Goal: Task Accomplishment & Management: Use online tool/utility

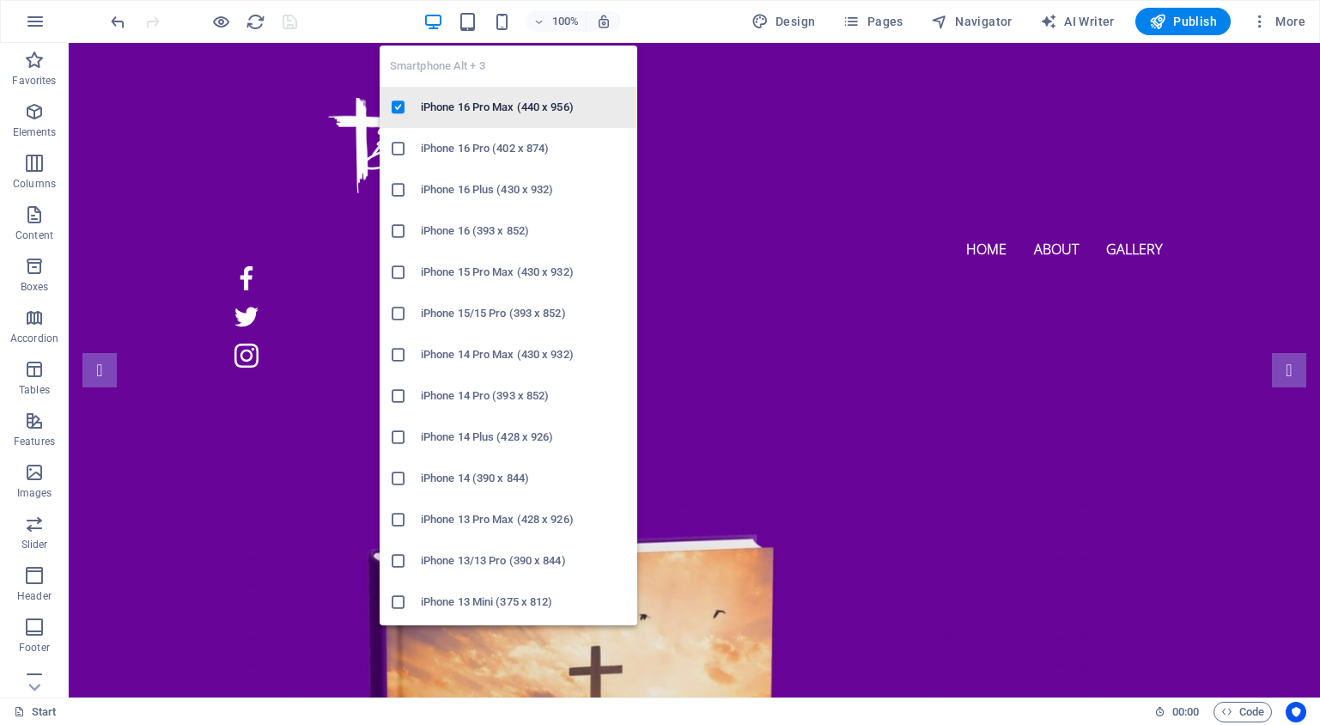
drag, startPoint x: 505, startPoint y: 27, endPoint x: 509, endPoint y: 98, distance: 70.5
click at [505, 27] on icon "button" at bounding box center [502, 22] width 20 height 20
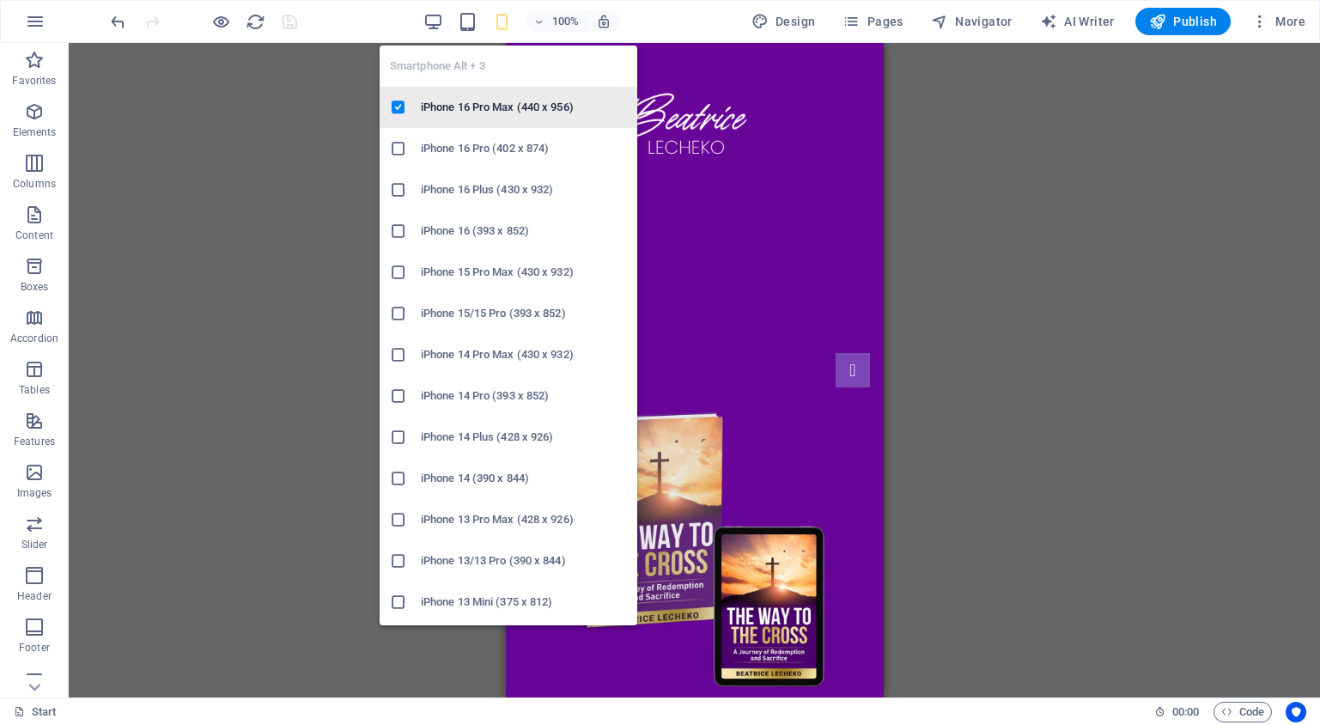
click at [506, 107] on h6 "iPhone 16 Pro Max (440 x 956)" at bounding box center [524, 107] width 206 height 21
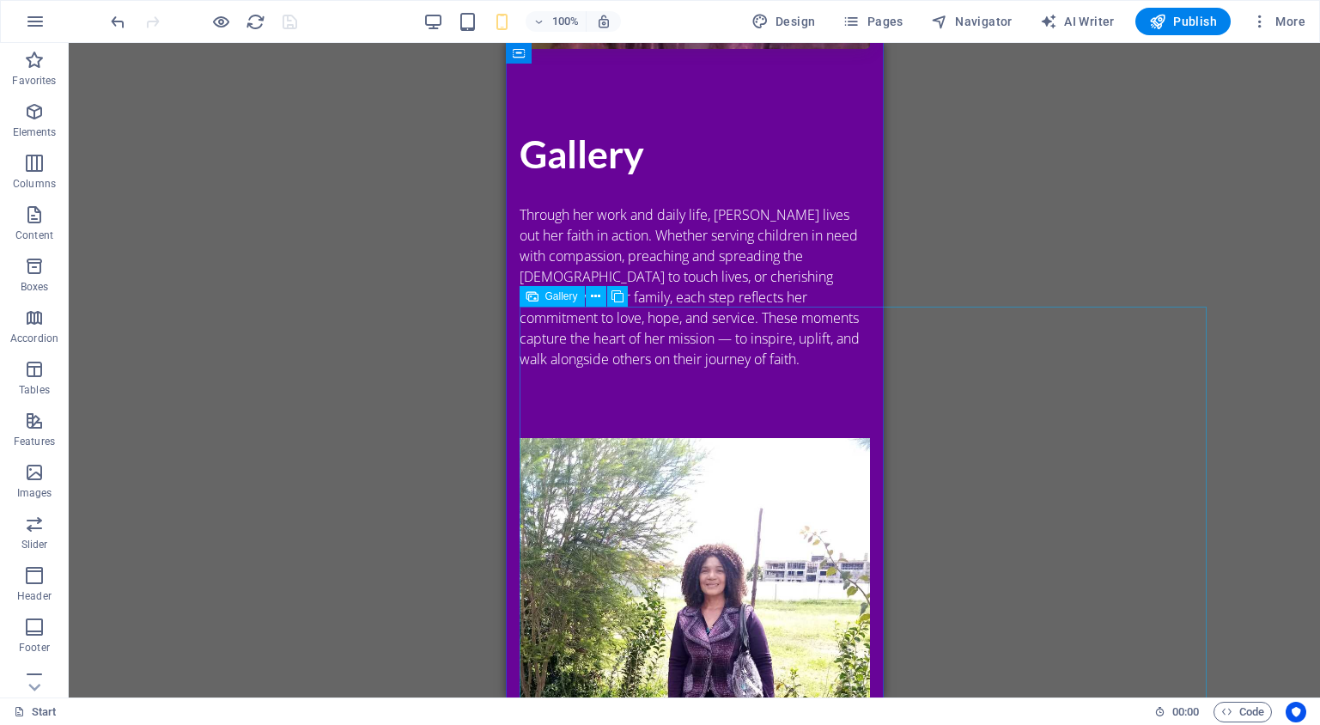
scroll to position [2305, 0]
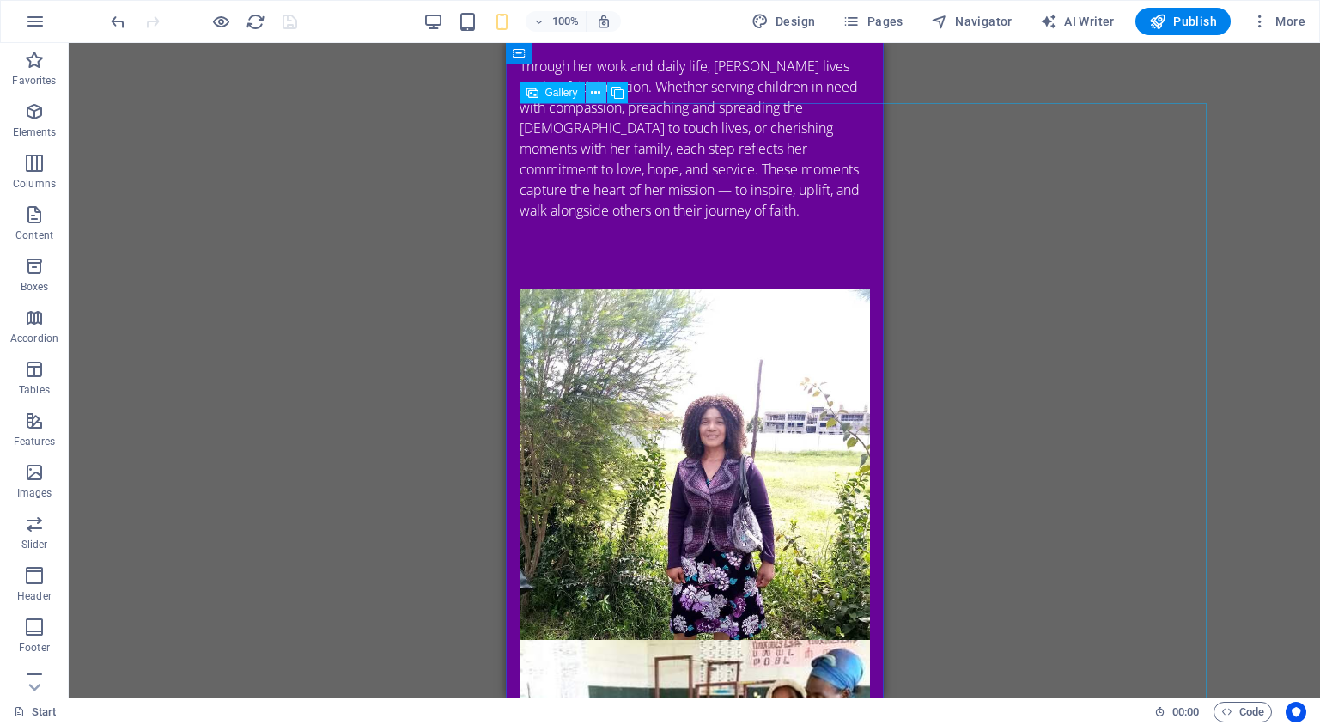
click at [602, 90] on button at bounding box center [596, 92] width 21 height 21
drag, startPoint x: 1709, startPoint y: 151, endPoint x: 806, endPoint y: 160, distance: 903.7
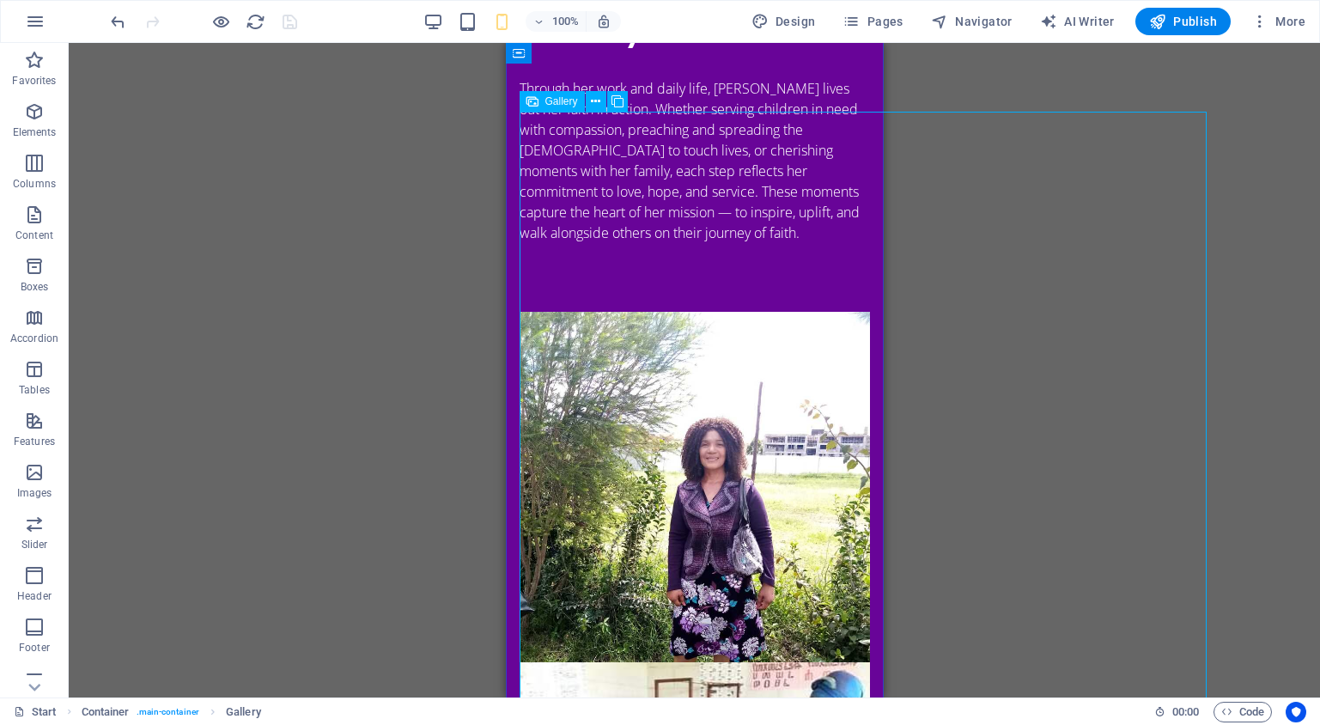
scroll to position [2299, 0]
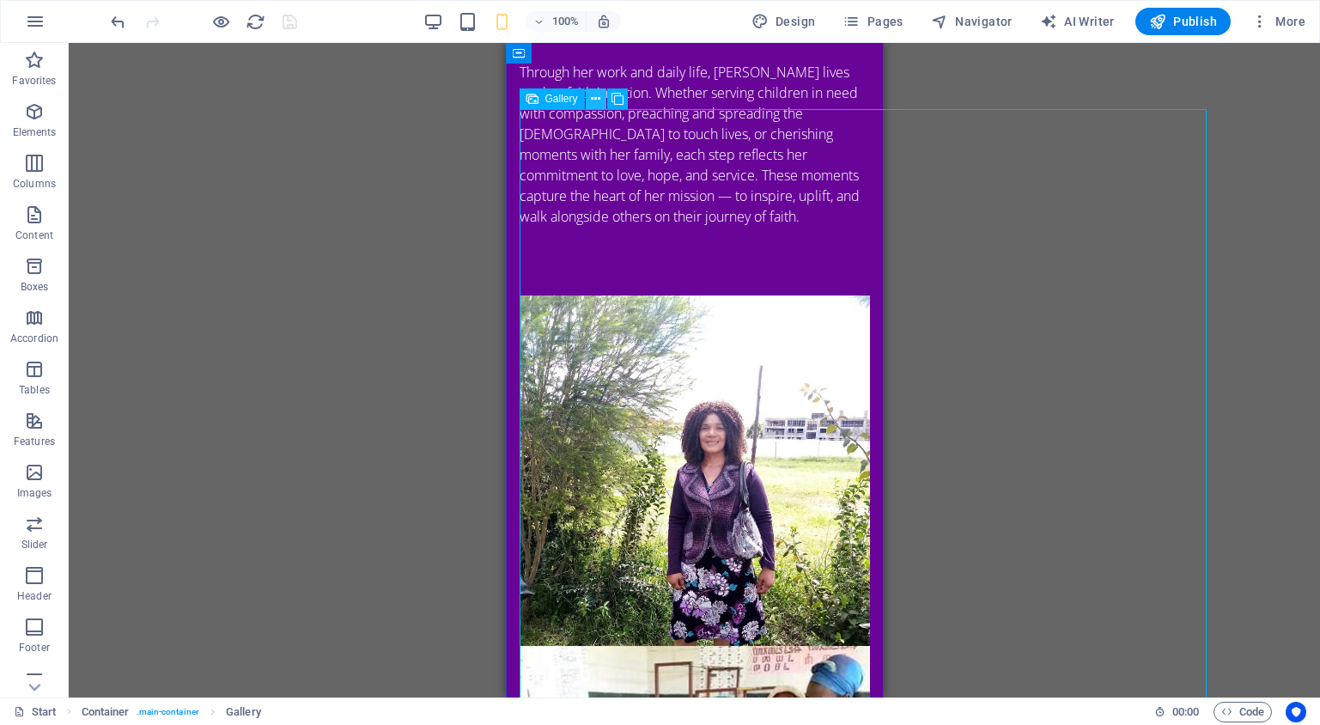
click at [597, 95] on icon at bounding box center [595, 99] width 9 height 18
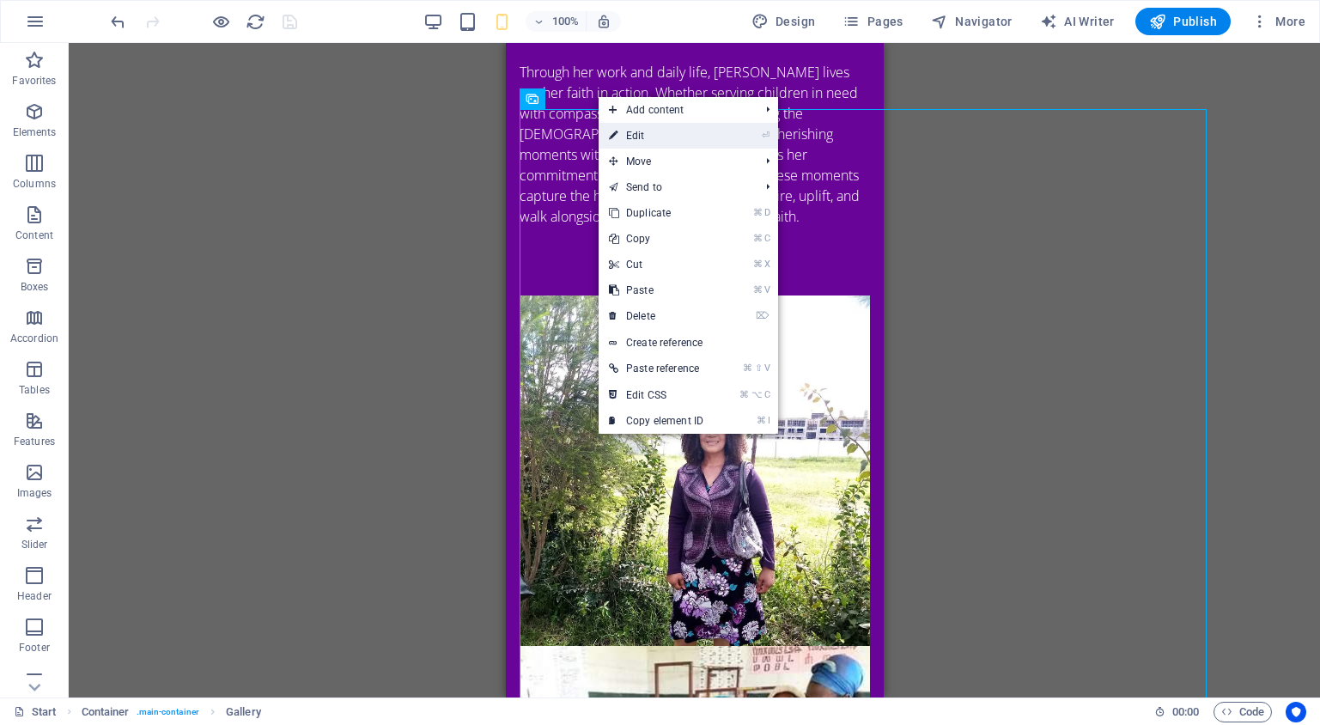
drag, startPoint x: 661, startPoint y: 134, endPoint x: 4, endPoint y: 91, distance: 657.7
click at [661, 134] on link "⏎ Edit" at bounding box center [656, 136] width 115 height 26
select select "4"
select select "px"
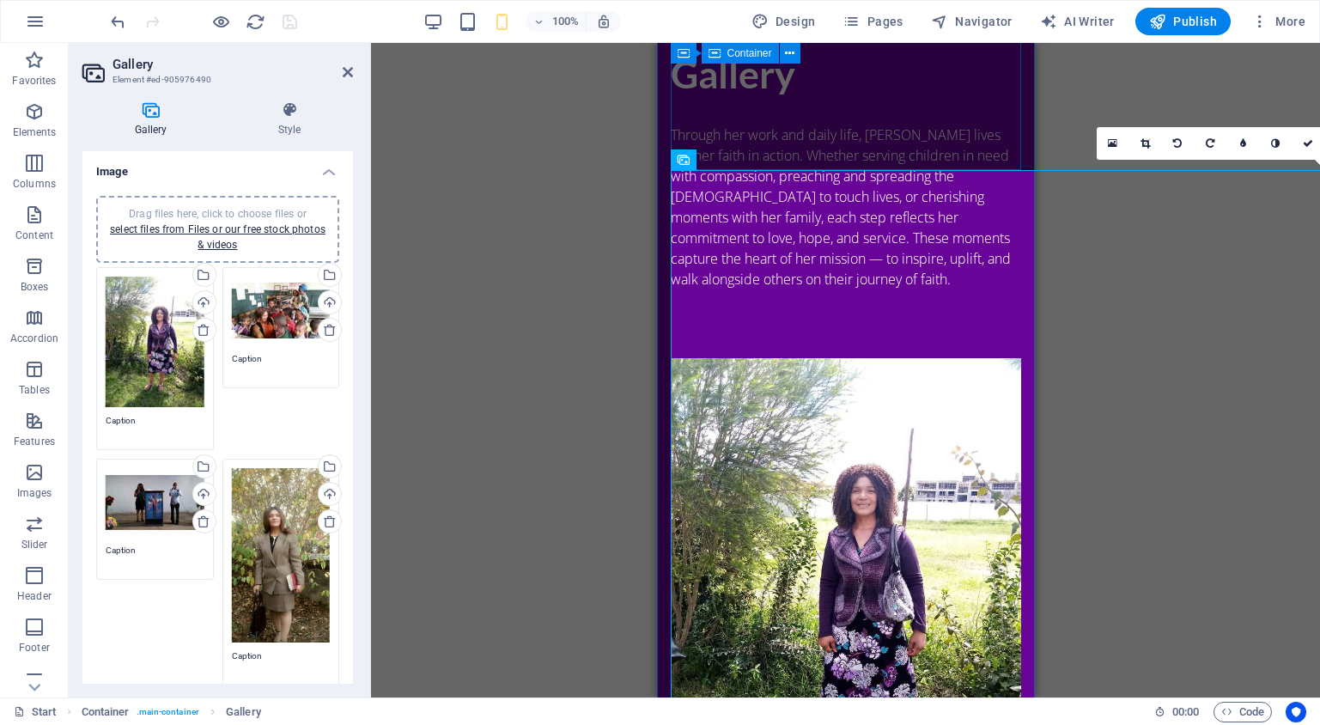
scroll to position [2225, 0]
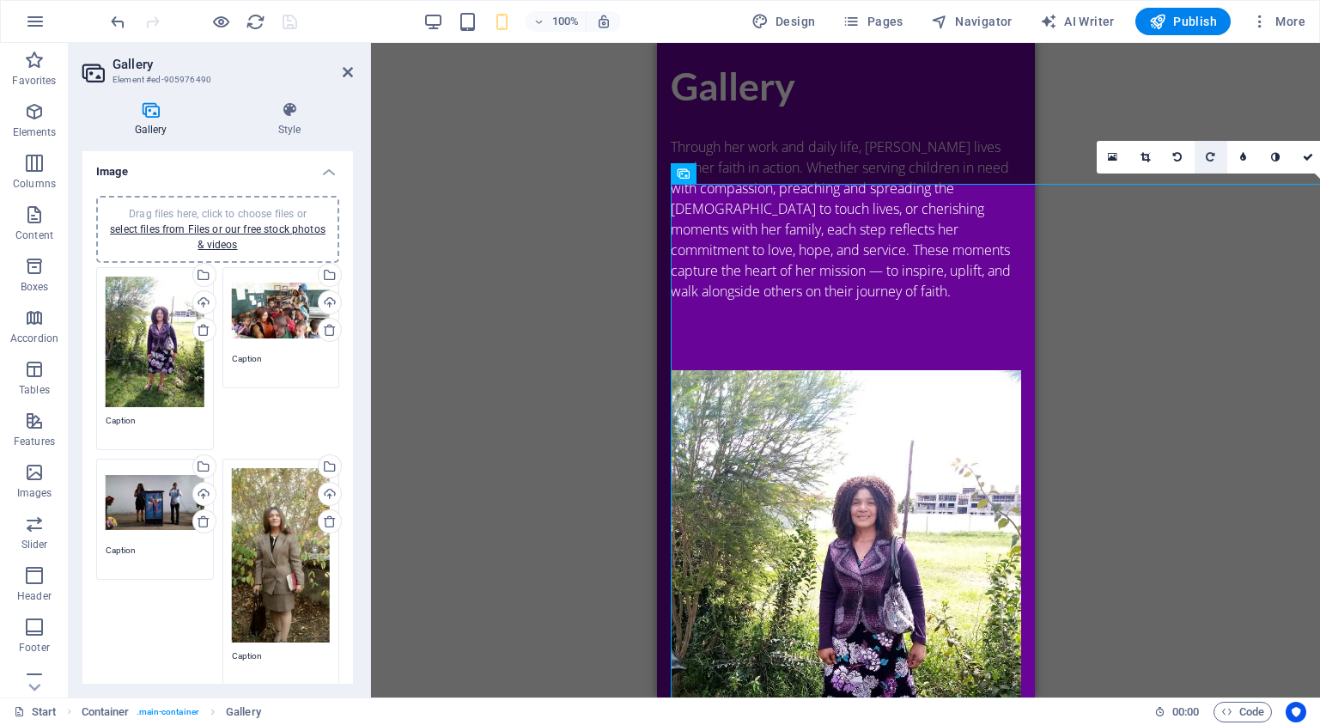
click at [1148, 154] on icon at bounding box center [1145, 157] width 9 height 10
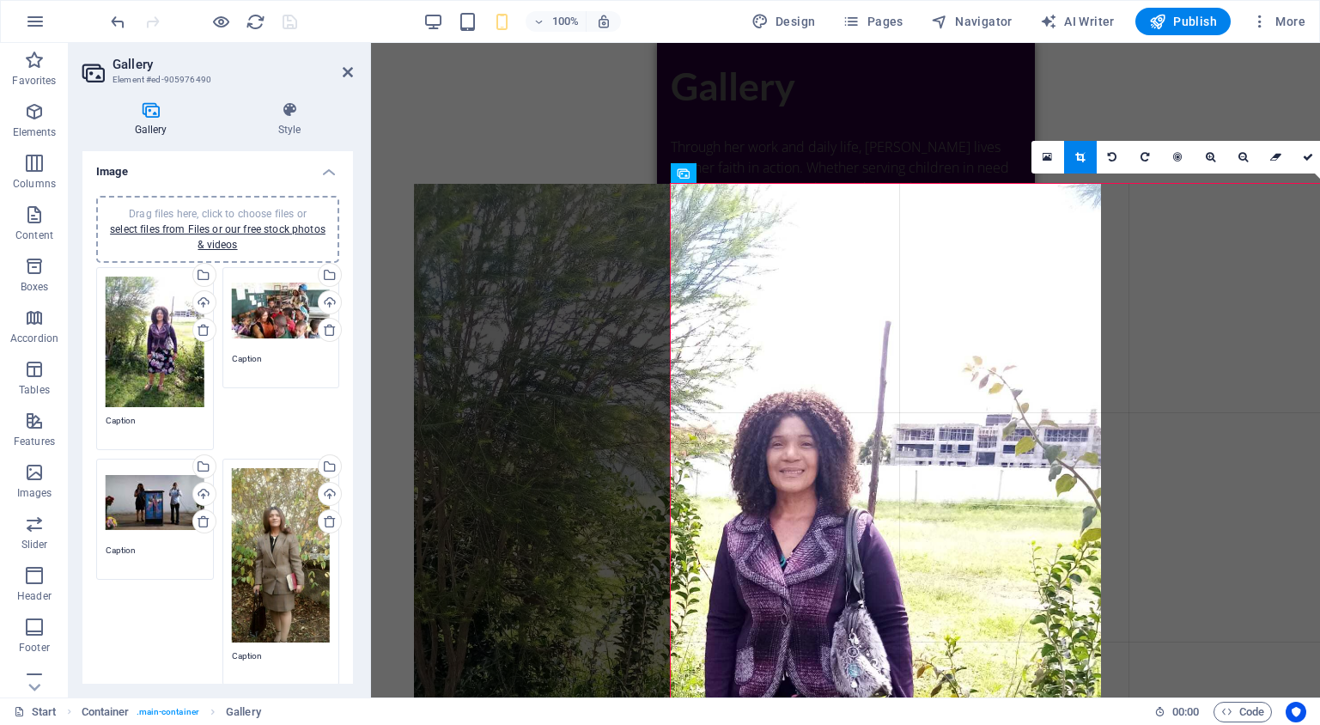
drag, startPoint x: 1294, startPoint y: 195, endPoint x: 1038, endPoint y: 197, distance: 256.8
click at [1038, 197] on div at bounding box center [757, 642] width 687 height 917
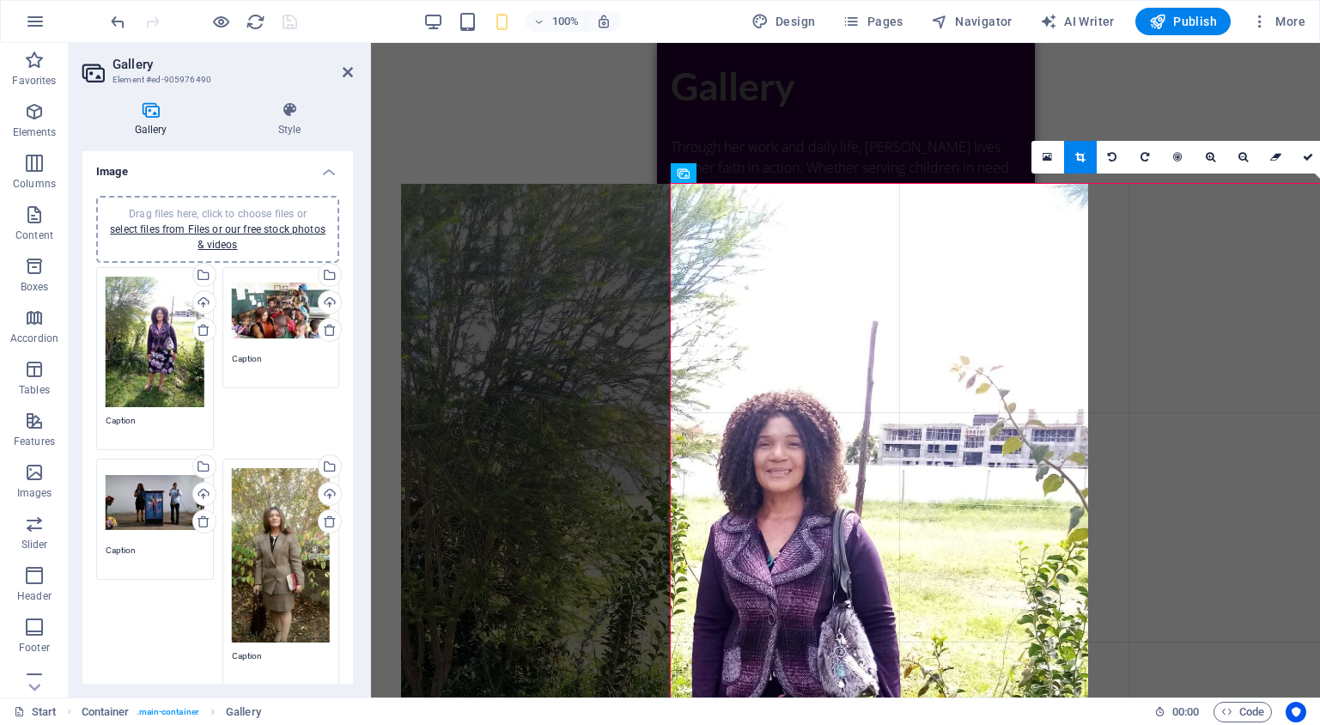
drag, startPoint x: 1062, startPoint y: 271, endPoint x: 794, endPoint y: 267, distance: 268.0
click at [794, 267] on div at bounding box center [744, 642] width 687 height 917
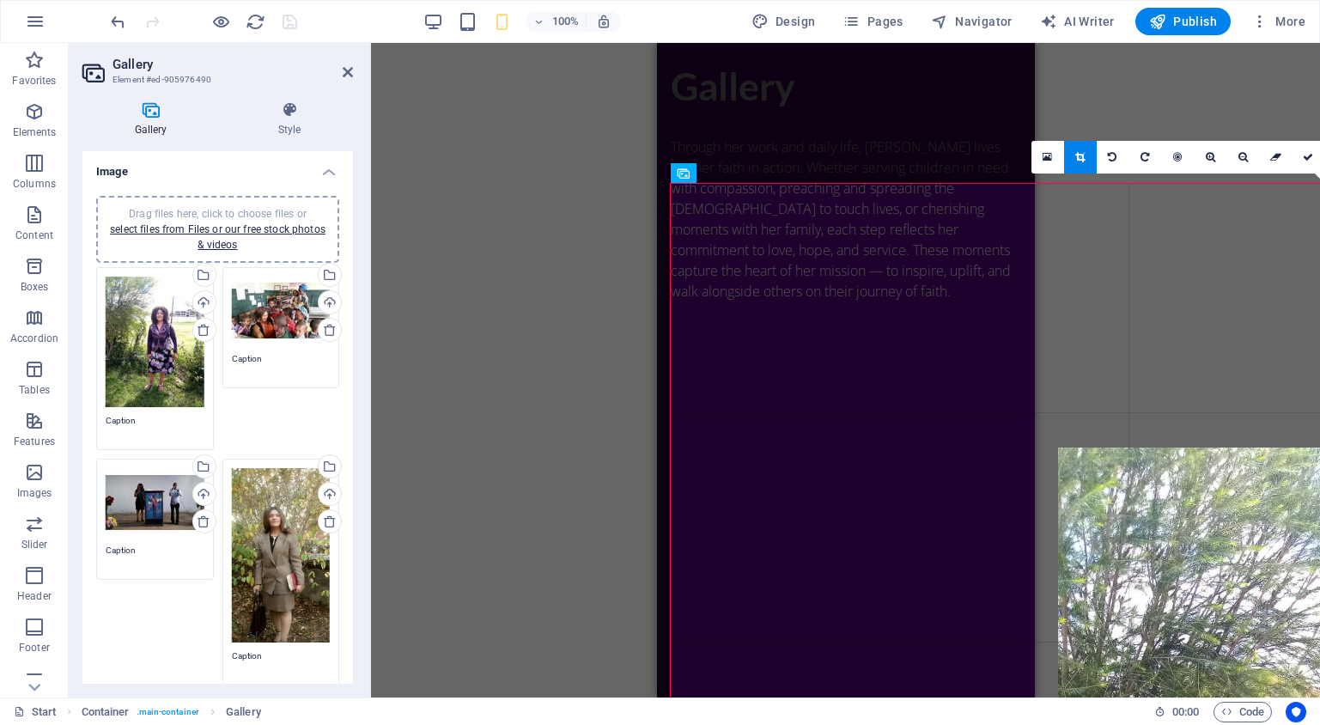
drag, startPoint x: 674, startPoint y: 186, endPoint x: 1052, endPoint y: 444, distance: 457.4
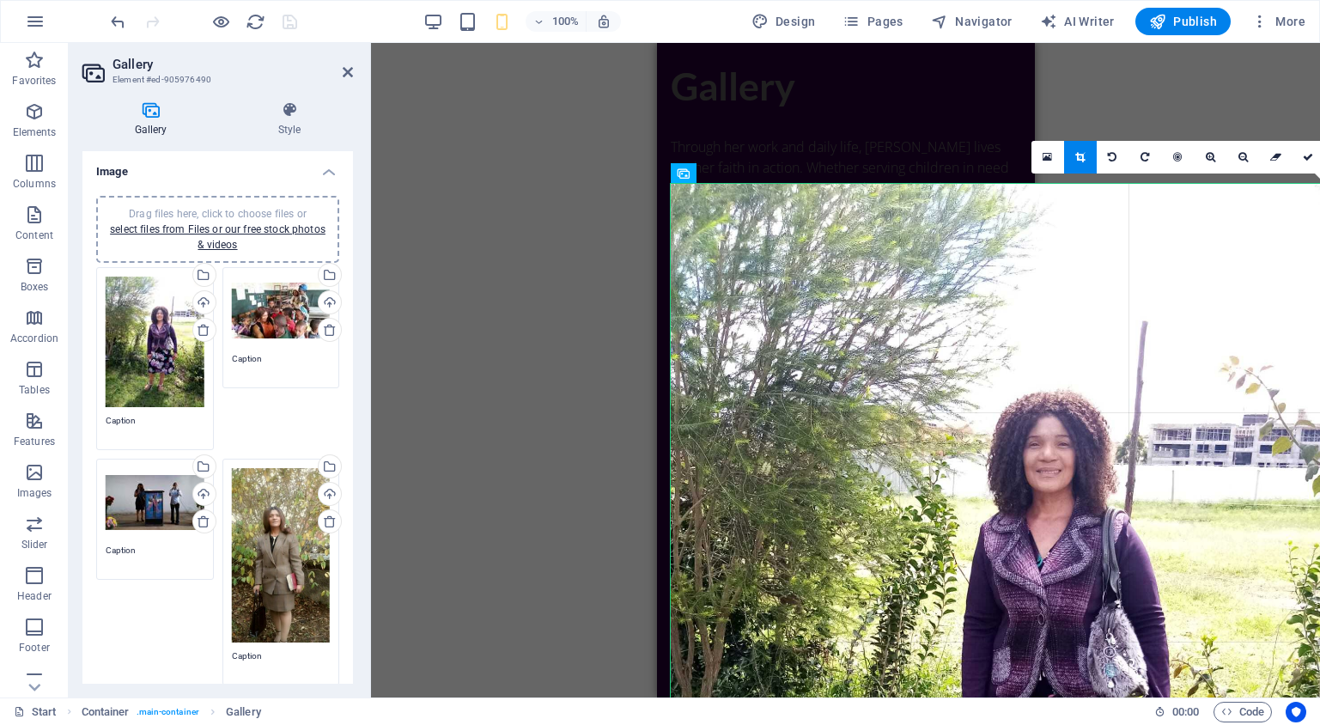
drag, startPoint x: 1085, startPoint y: 157, endPoint x: 1242, endPoint y: 251, distance: 183.0
click at [1085, 157] on icon at bounding box center [1079, 157] width 9 height 10
click at [1085, 157] on div "Drag and drop a file to add it Container H3 Container Container Container Conta…" at bounding box center [845, 370] width 949 height 655
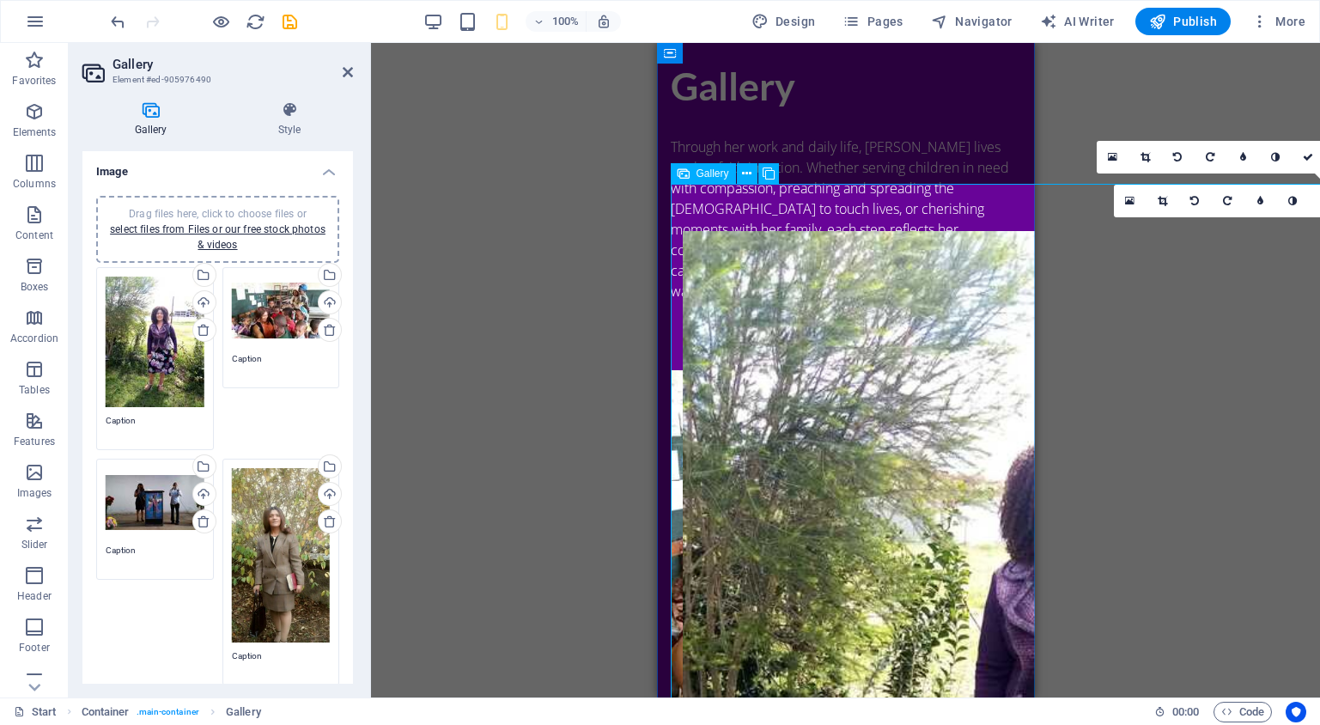
drag, startPoint x: 686, startPoint y: 196, endPoint x: 685, endPoint y: 240, distance: 43.8
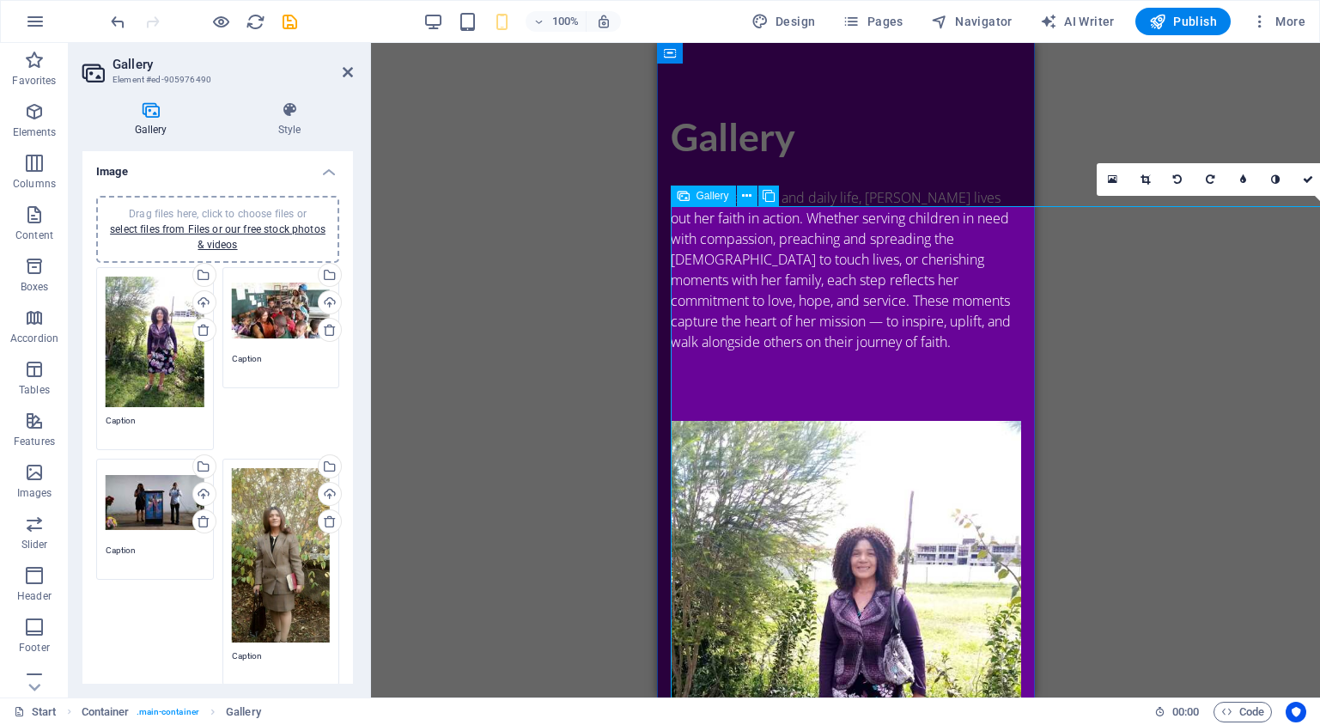
scroll to position [2088, 0]
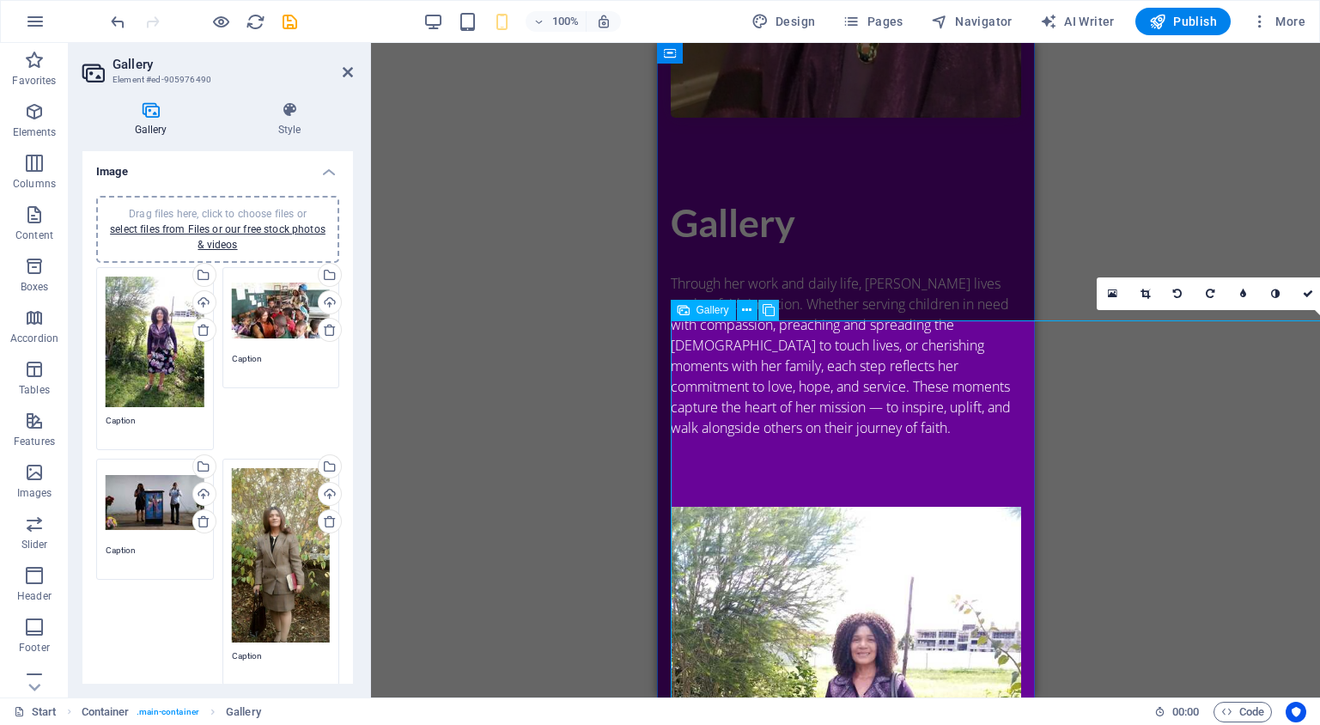
click at [769, 312] on icon at bounding box center [769, 310] width 12 height 18
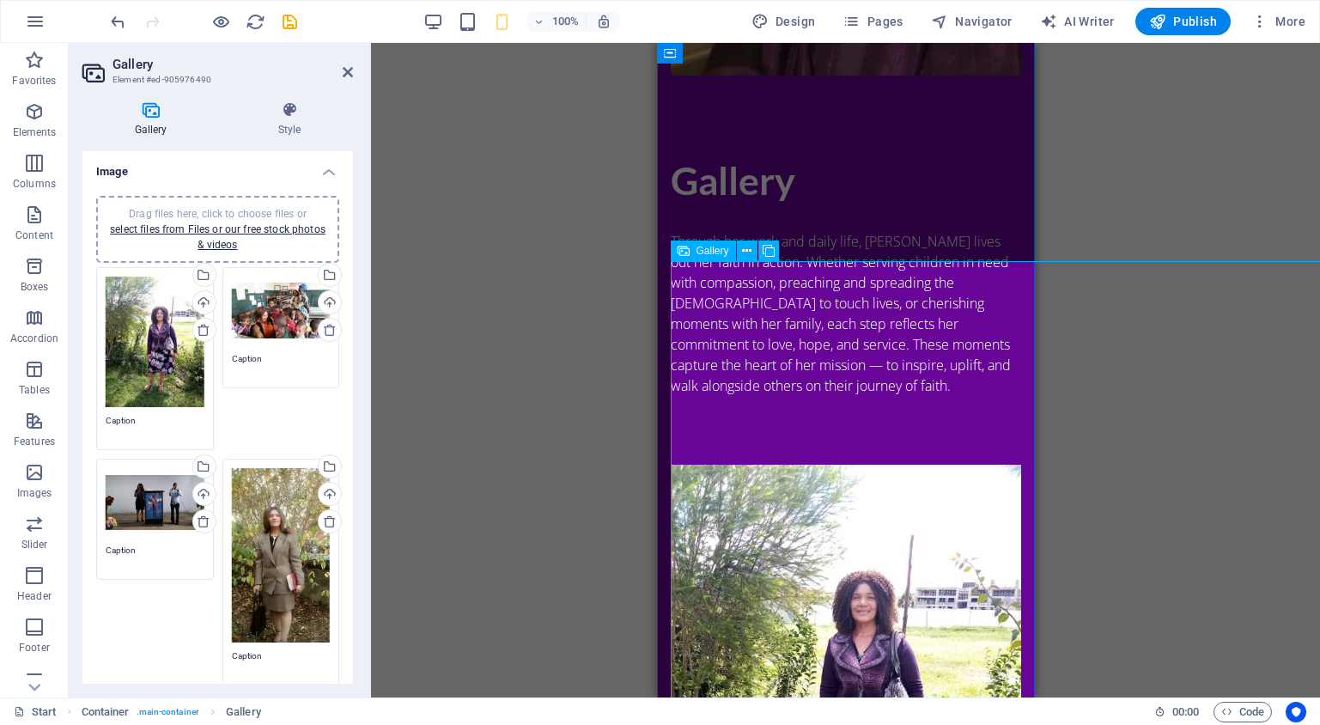
scroll to position [2124, 0]
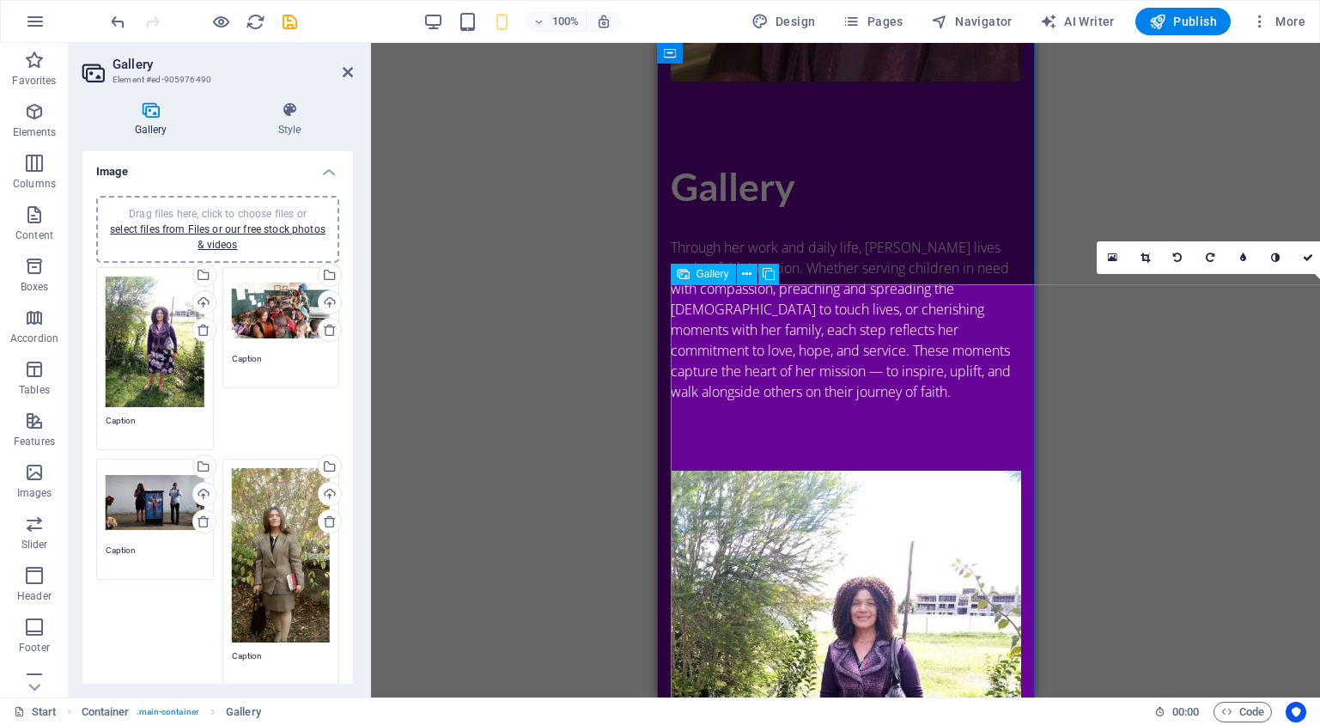
click at [785, 471] on li at bounding box center [845, 646] width 350 height 350
click at [1149, 254] on icon at bounding box center [1145, 258] width 9 height 10
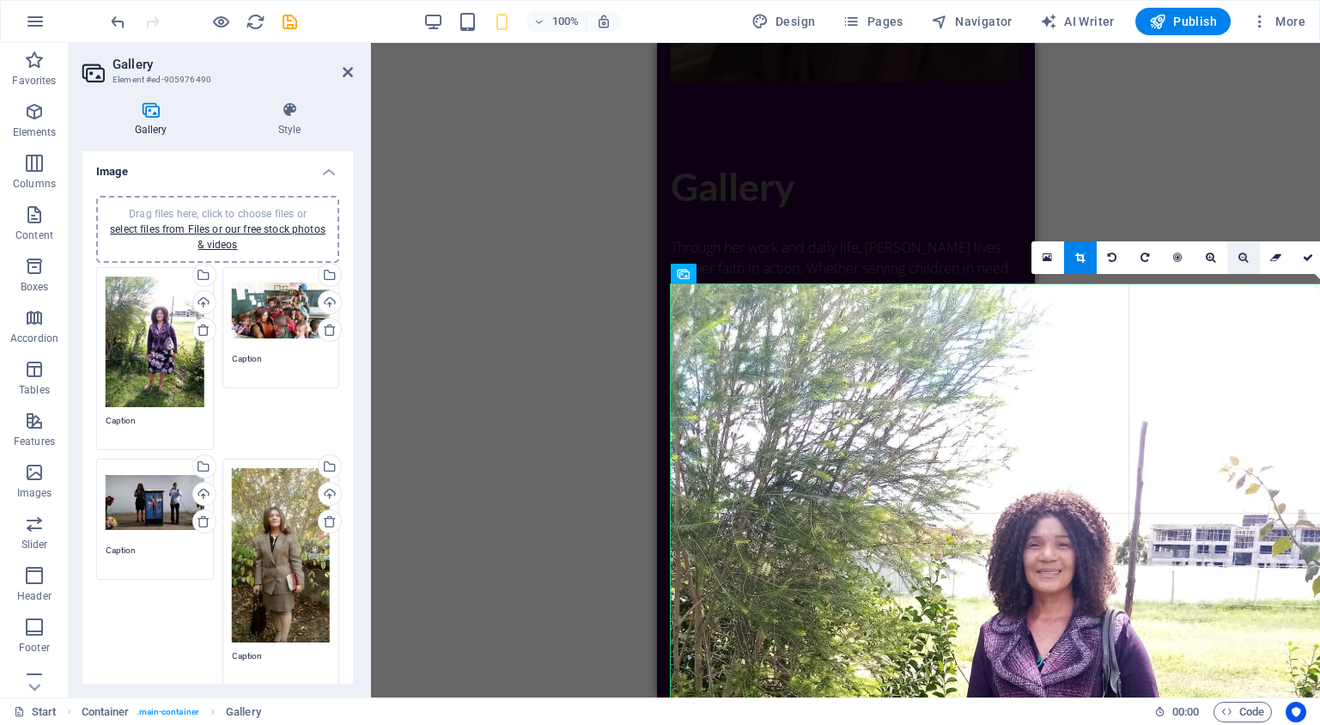
click at [1243, 259] on icon at bounding box center [1243, 258] width 9 height 10
click at [1241, 262] on icon at bounding box center [1243, 258] width 9 height 10
click at [1245, 257] on icon at bounding box center [1243, 258] width 9 height 10
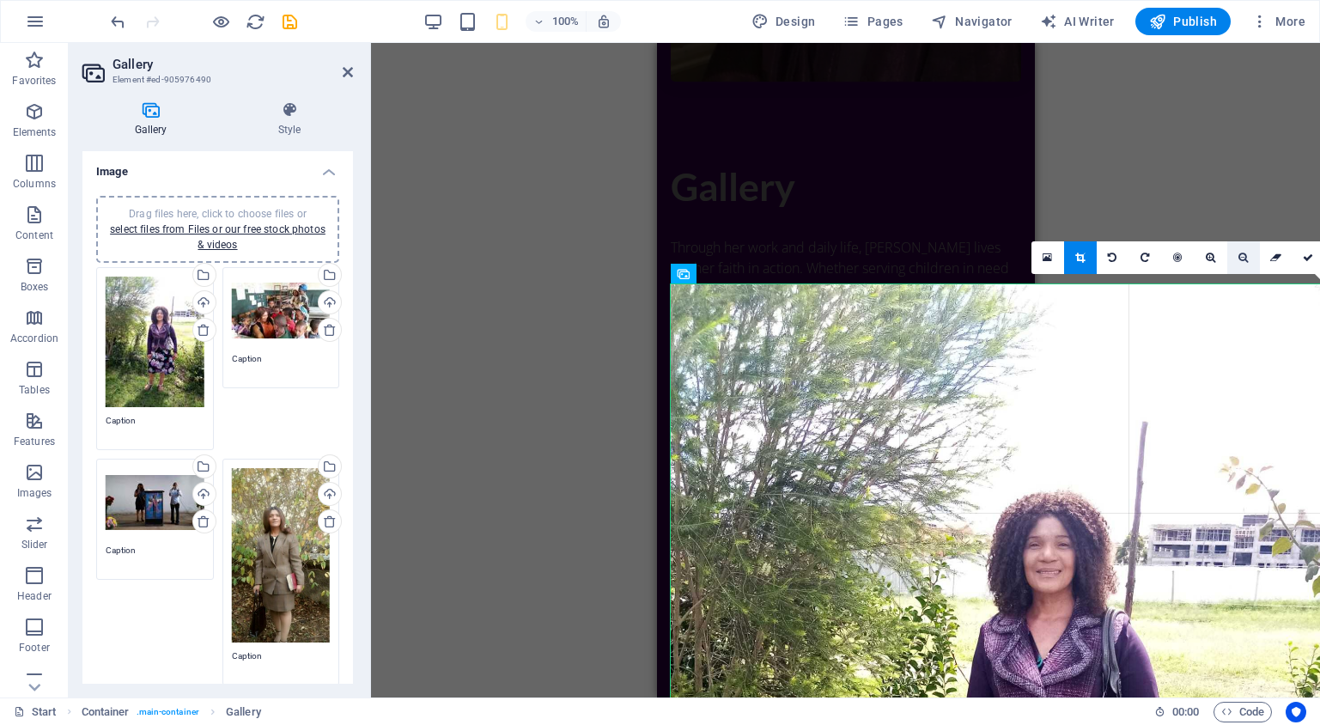
click at [1245, 257] on icon at bounding box center [1243, 258] width 9 height 10
click at [1243, 253] on icon at bounding box center [1243, 258] width 9 height 10
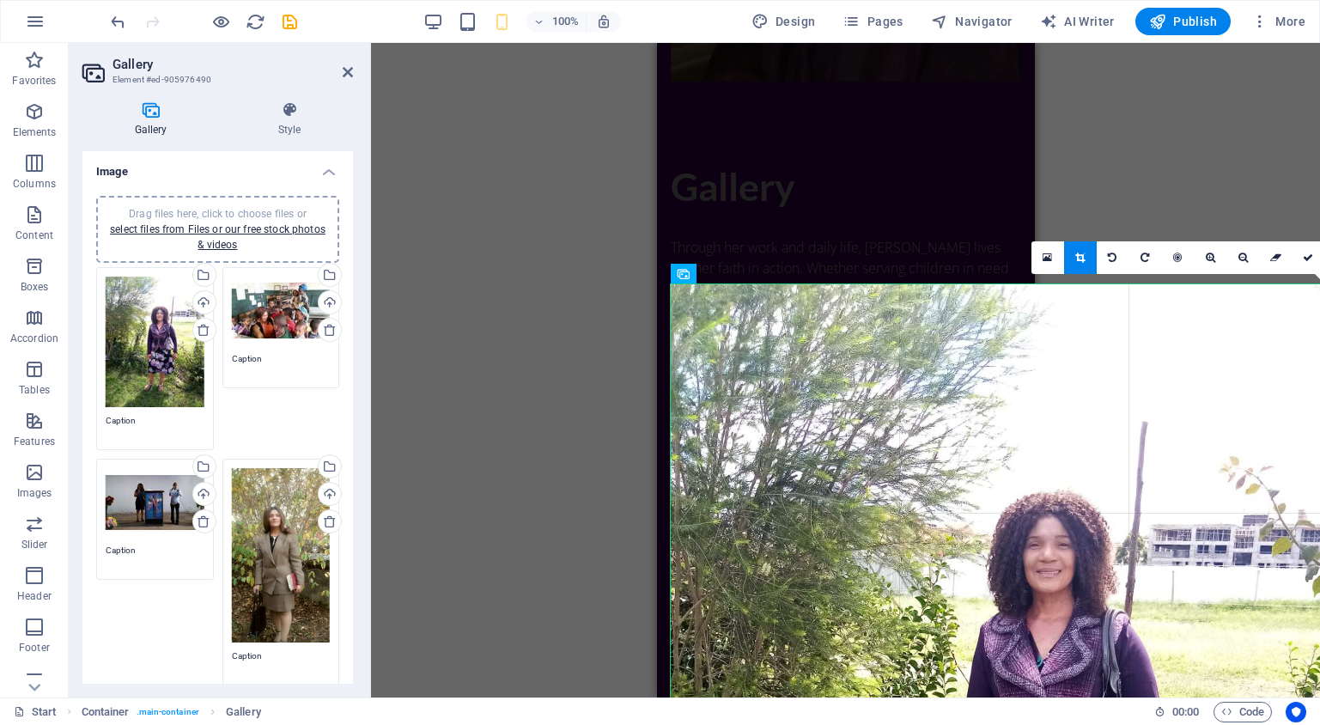
click at [1242, 257] on icon at bounding box center [1243, 258] width 9 height 10
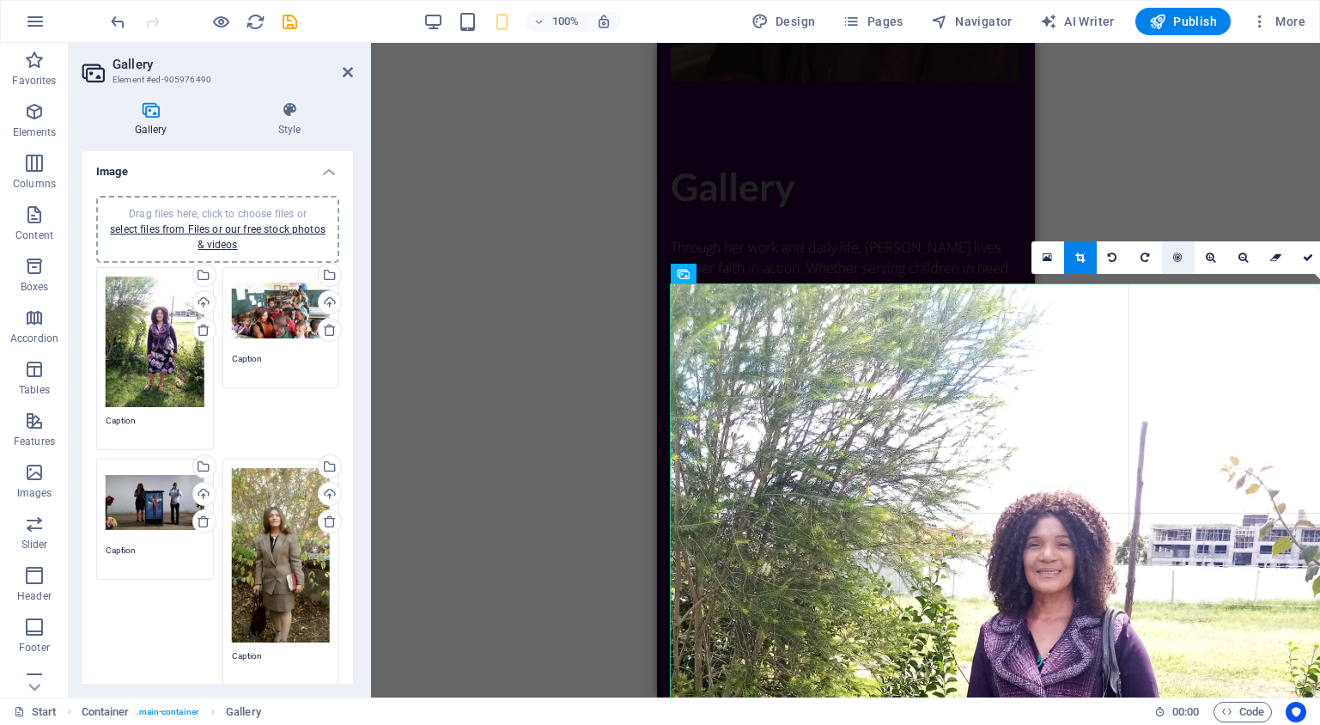
click at [1180, 261] on icon at bounding box center [1177, 258] width 9 height 10
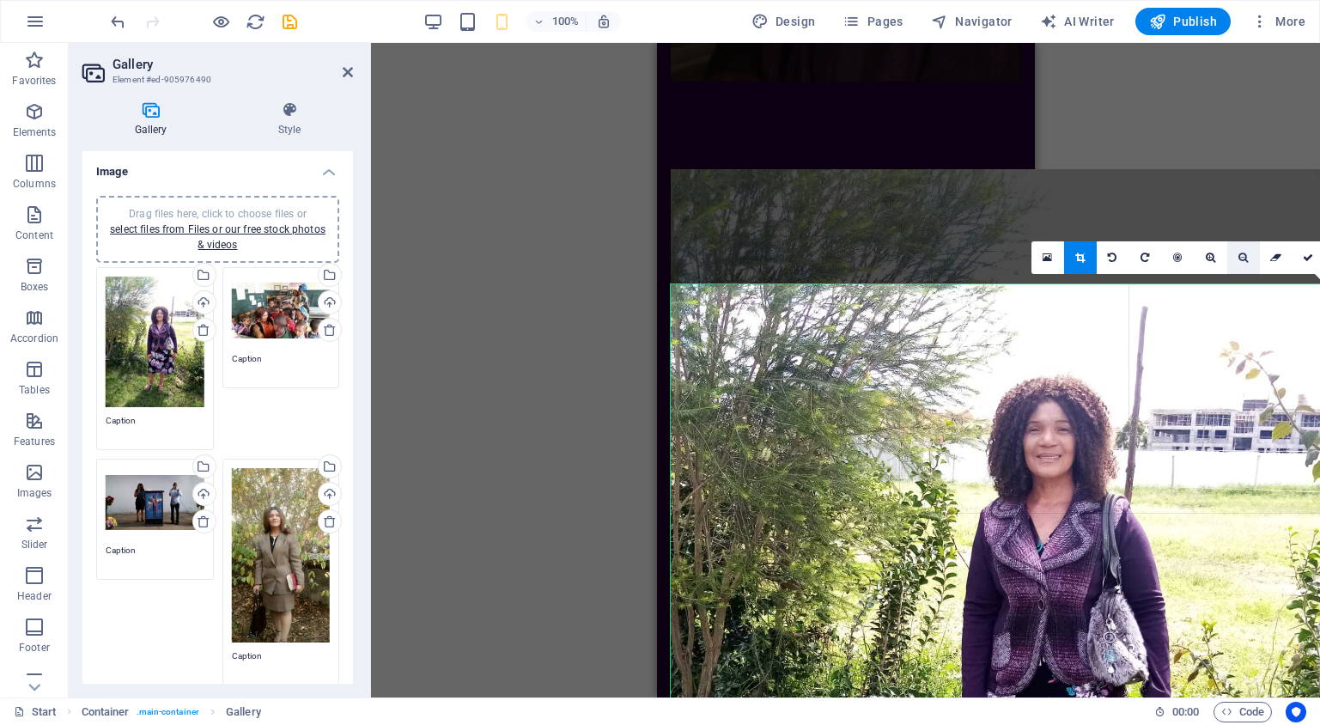
click at [1246, 258] on icon at bounding box center [1243, 258] width 9 height 10
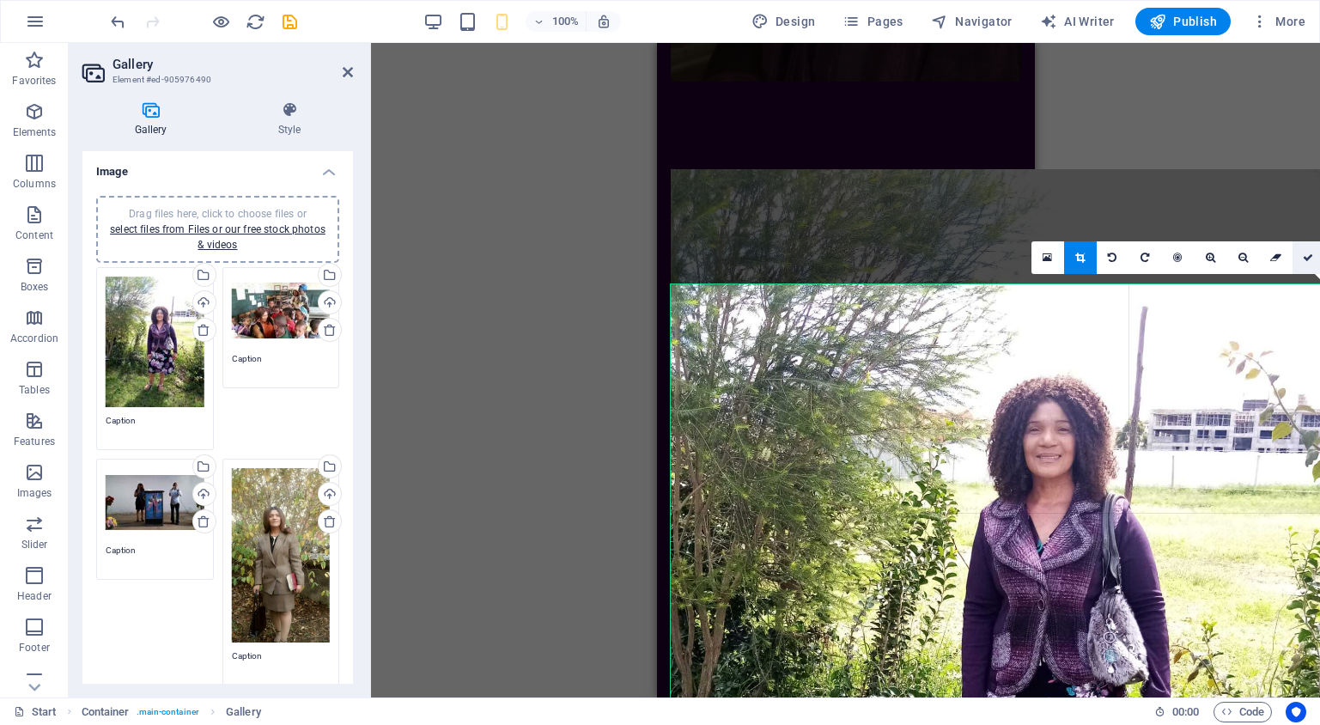
click at [1312, 260] on icon at bounding box center [1308, 258] width 10 height 10
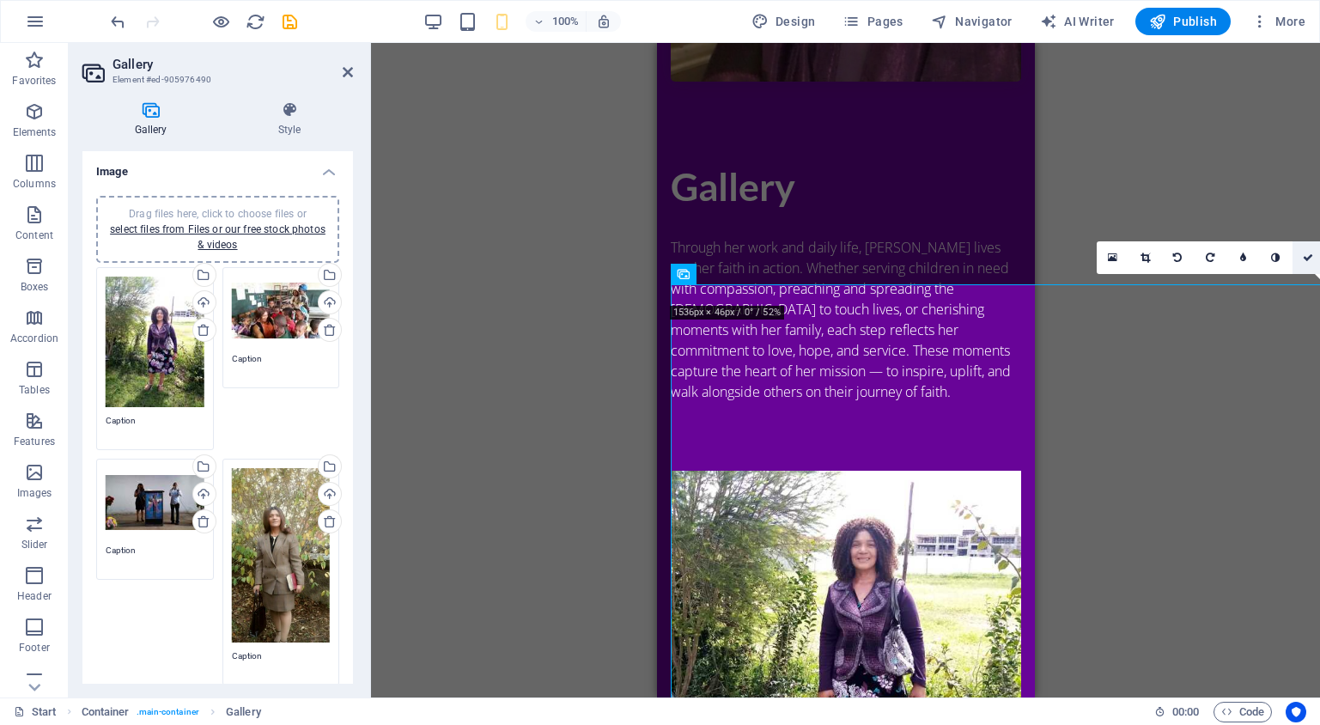
click at [1307, 256] on icon at bounding box center [1308, 258] width 10 height 10
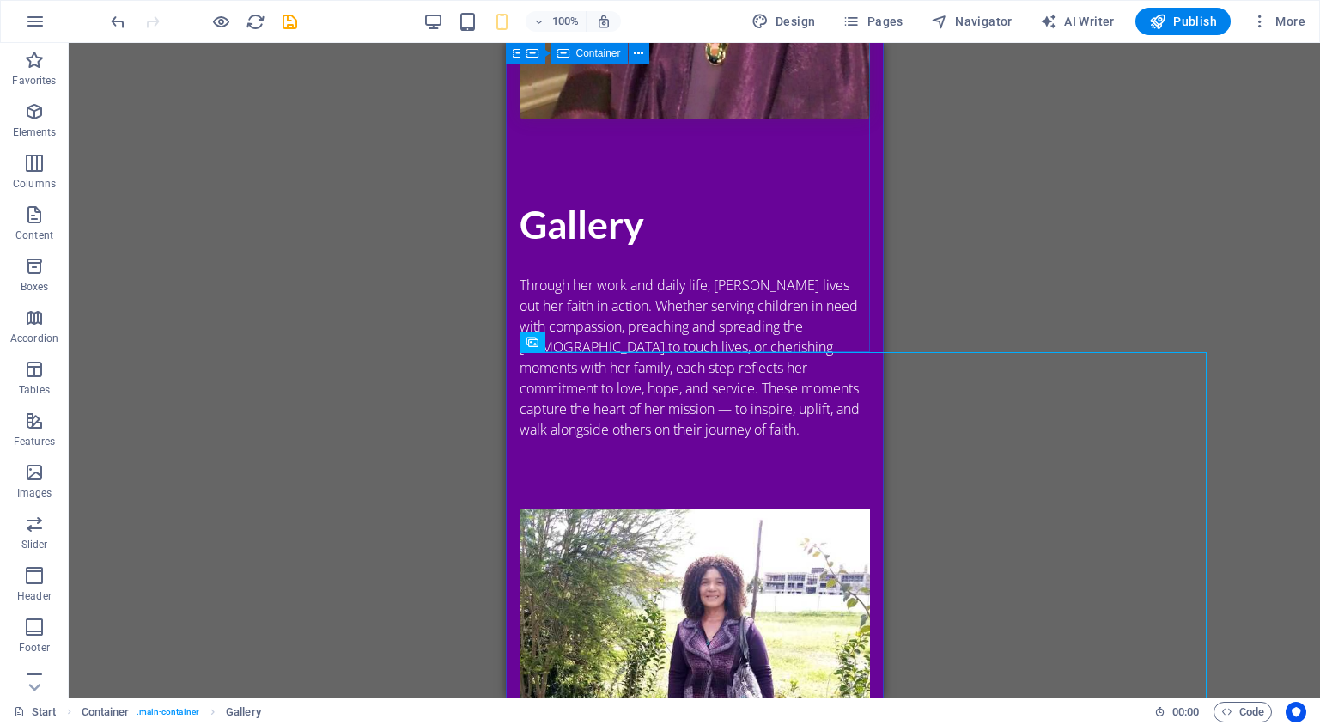
scroll to position [2112, 0]
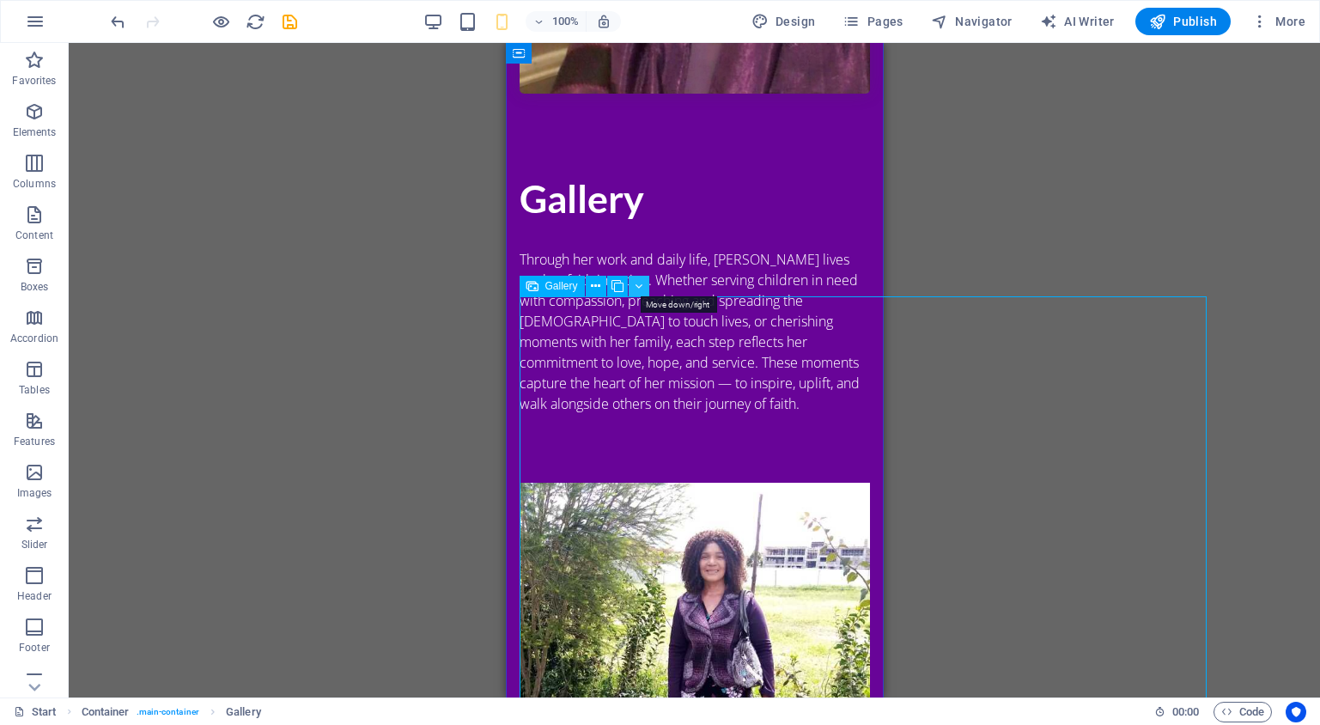
click at [646, 281] on button at bounding box center [639, 286] width 21 height 21
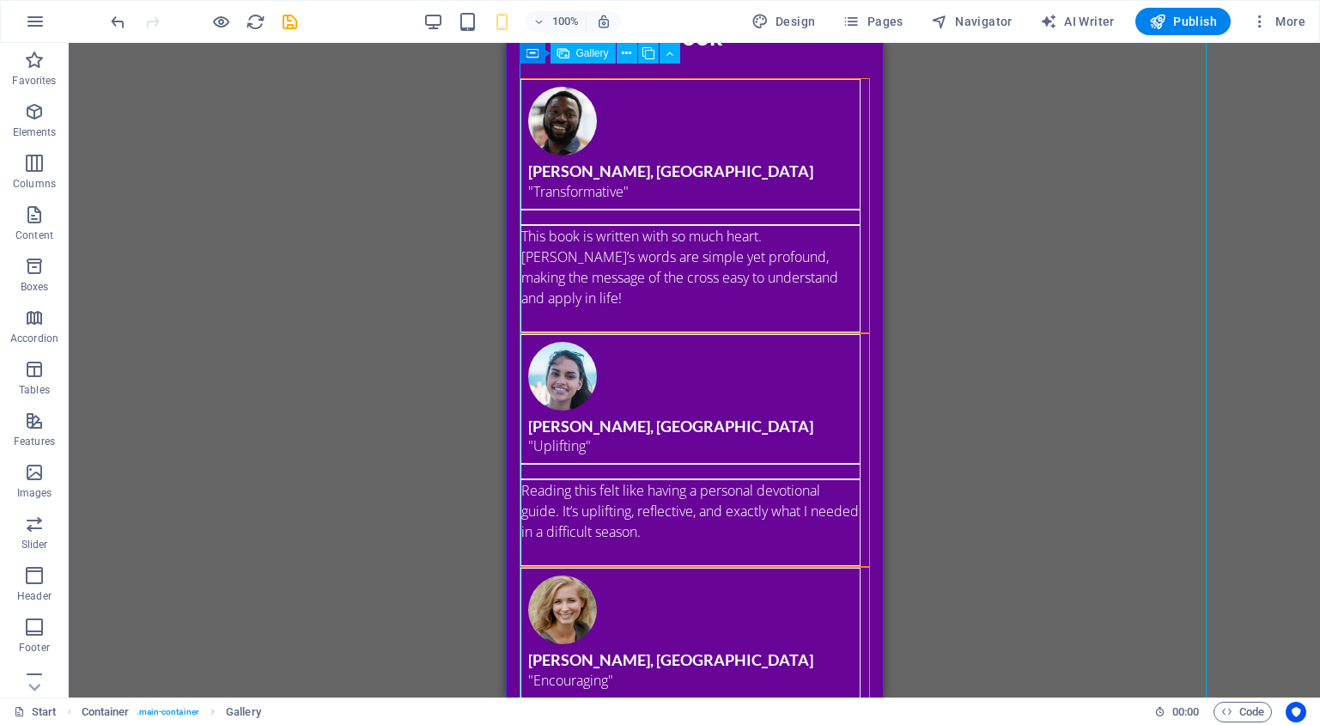
scroll to position [6078, 0]
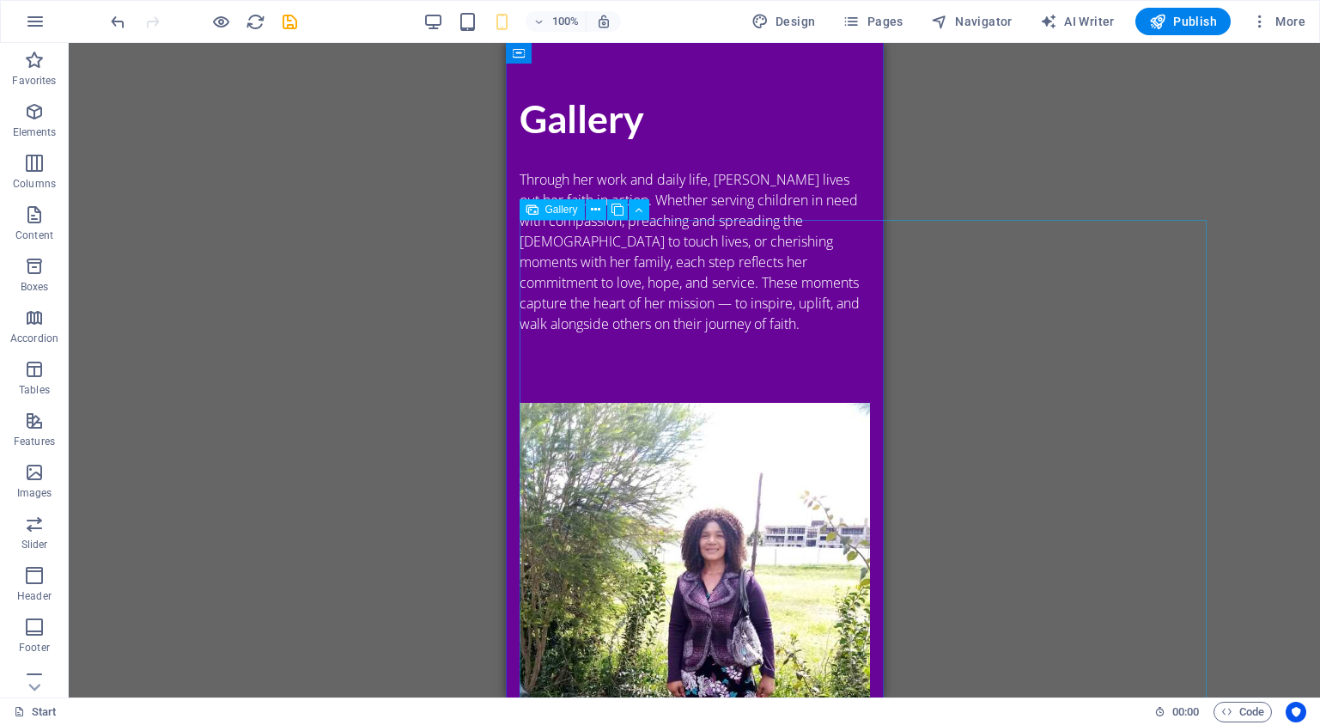
scroll to position [2196, 0]
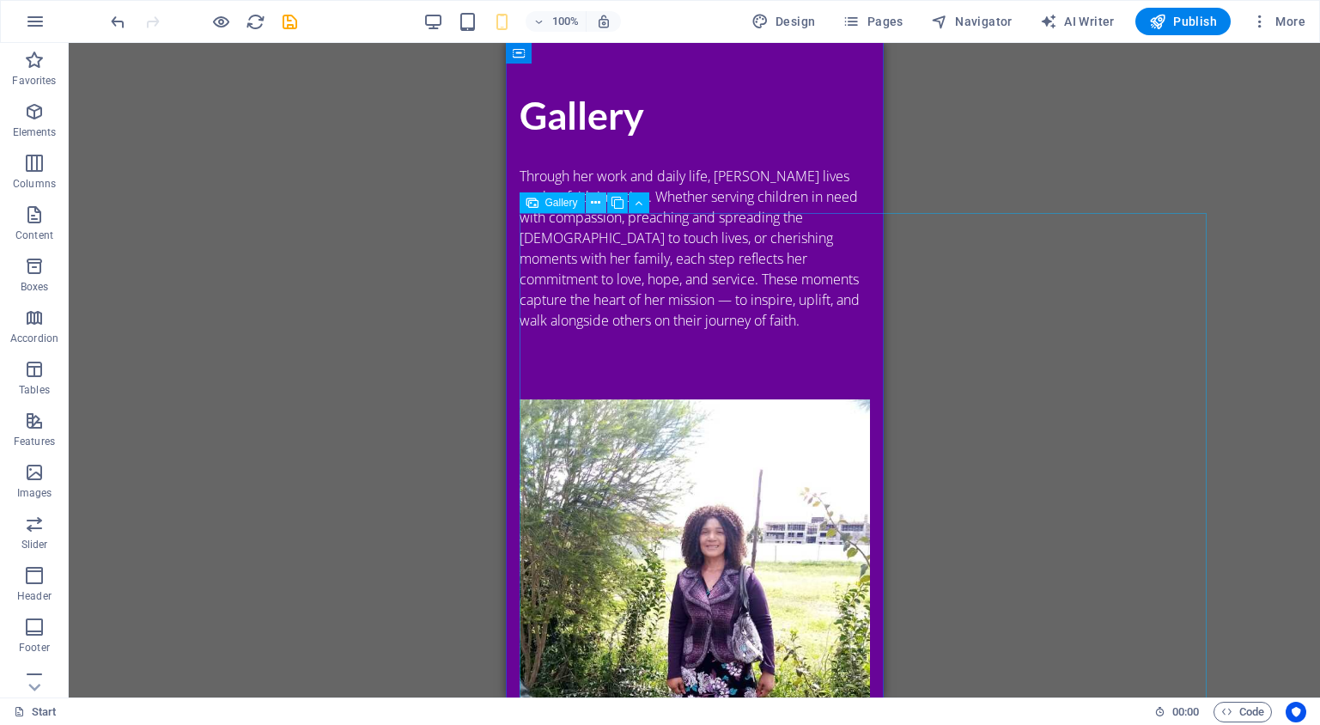
click at [600, 201] on button at bounding box center [596, 202] width 21 height 21
click at [533, 202] on icon at bounding box center [533, 202] width 12 height 21
select select "4"
select select "px"
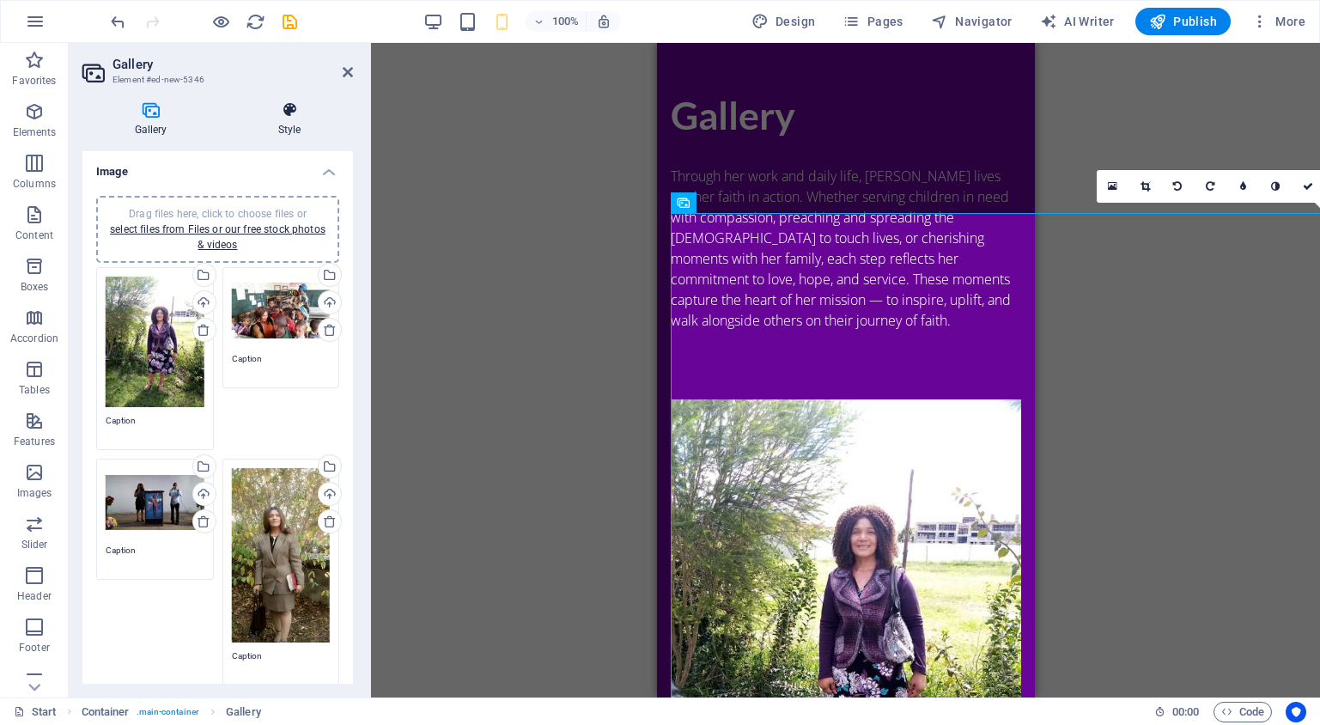
click at [295, 113] on icon at bounding box center [289, 109] width 127 height 17
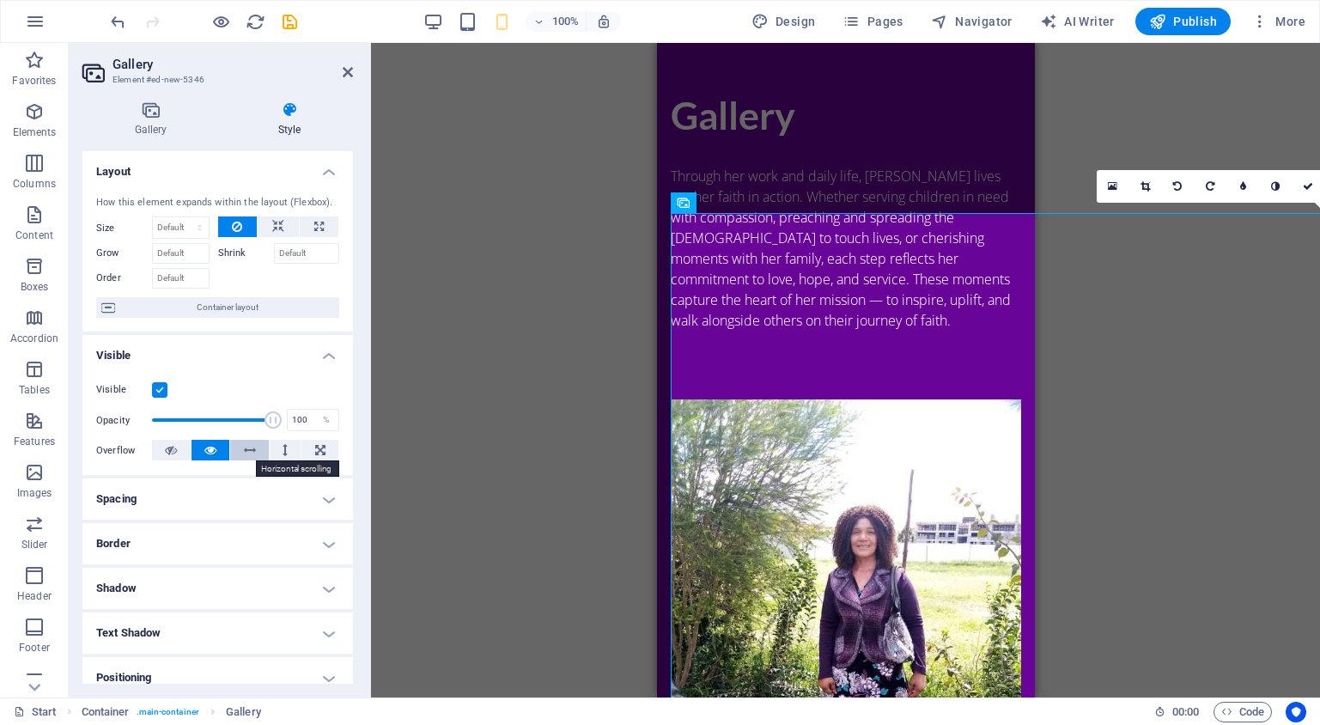
click at [250, 454] on icon at bounding box center [250, 450] width 12 height 21
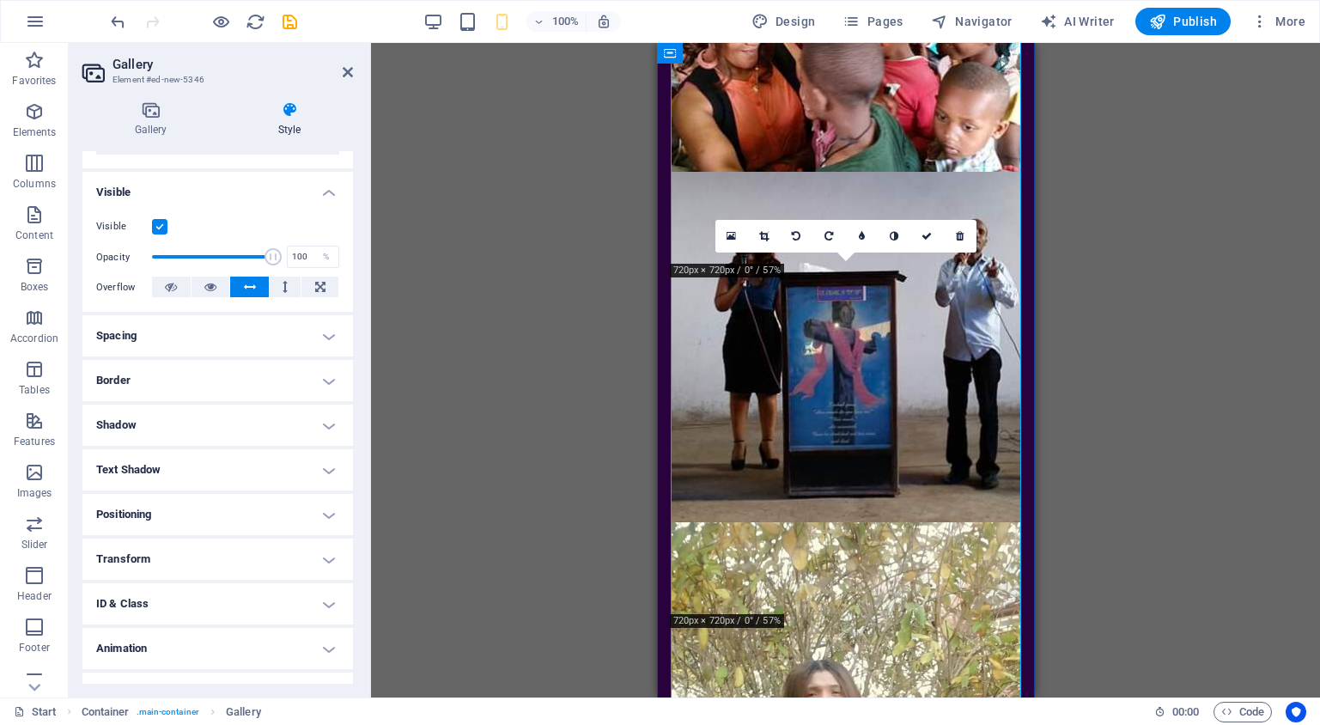
scroll to position [3220, 0]
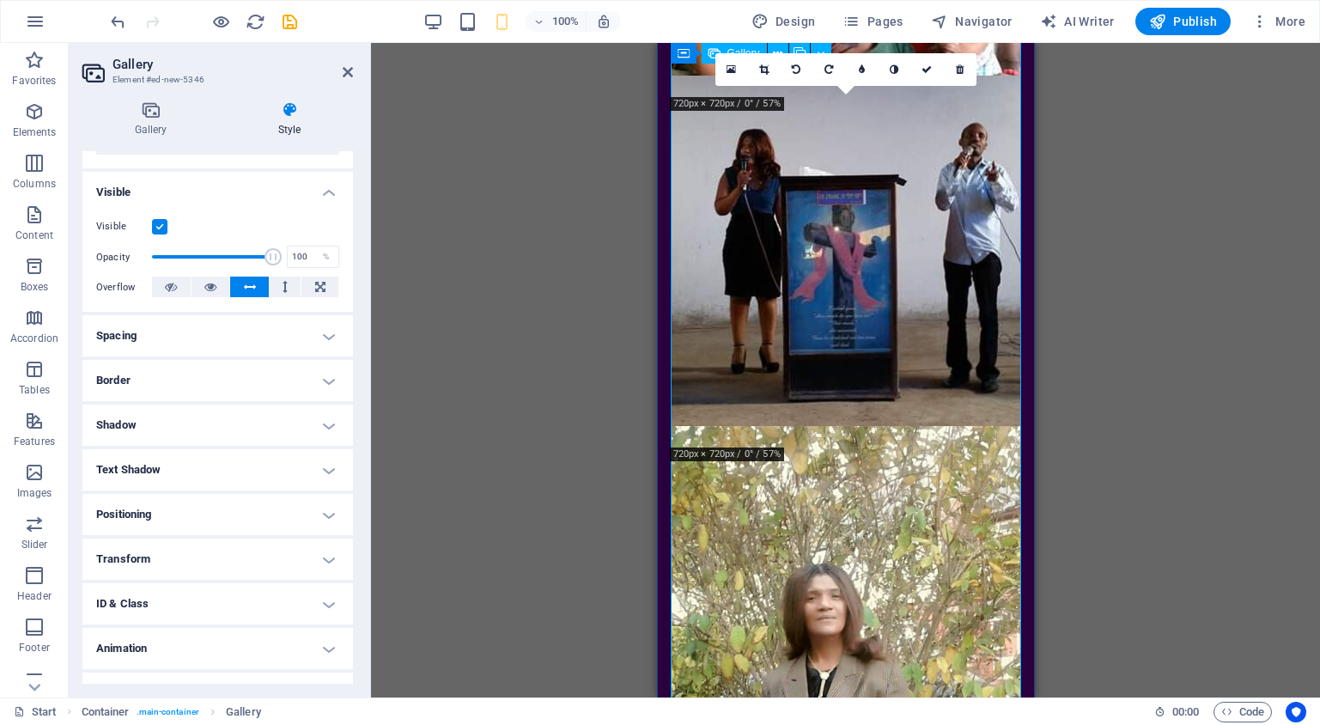
click at [927, 426] on li at bounding box center [845, 601] width 350 height 350
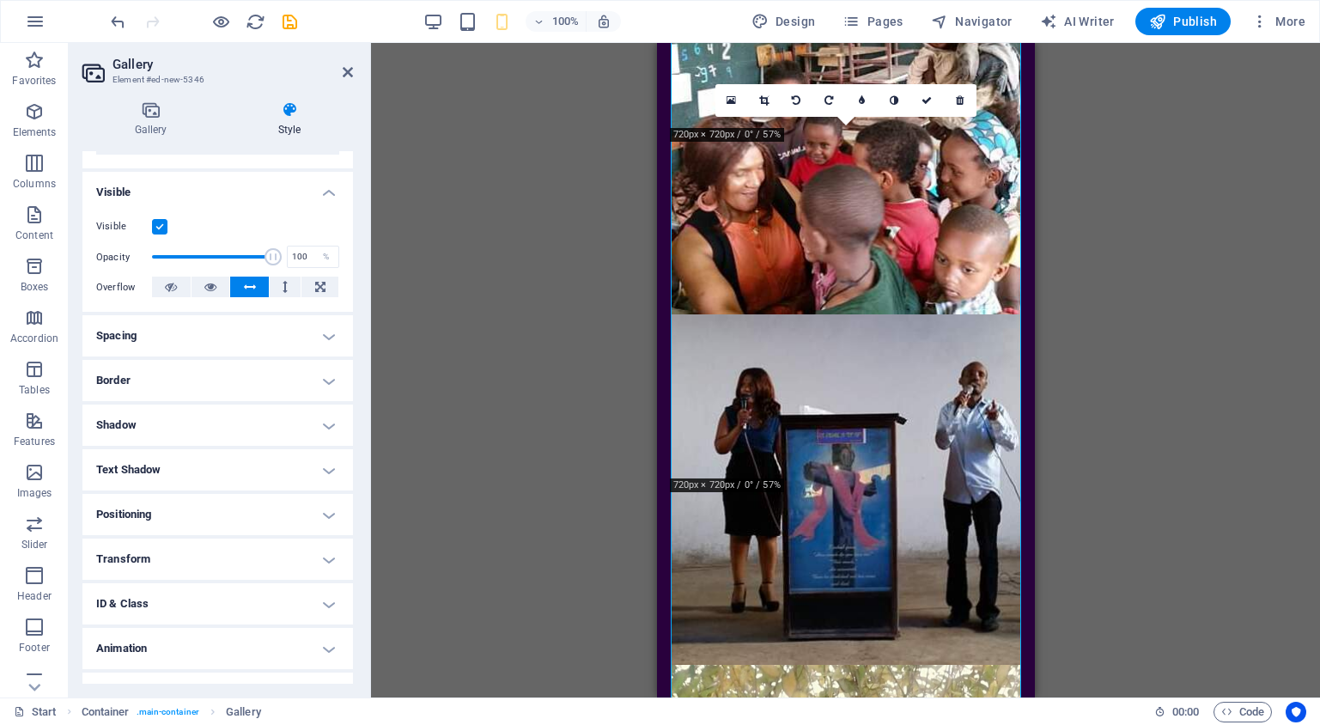
click at [931, 99] on icon at bounding box center [927, 100] width 10 height 10
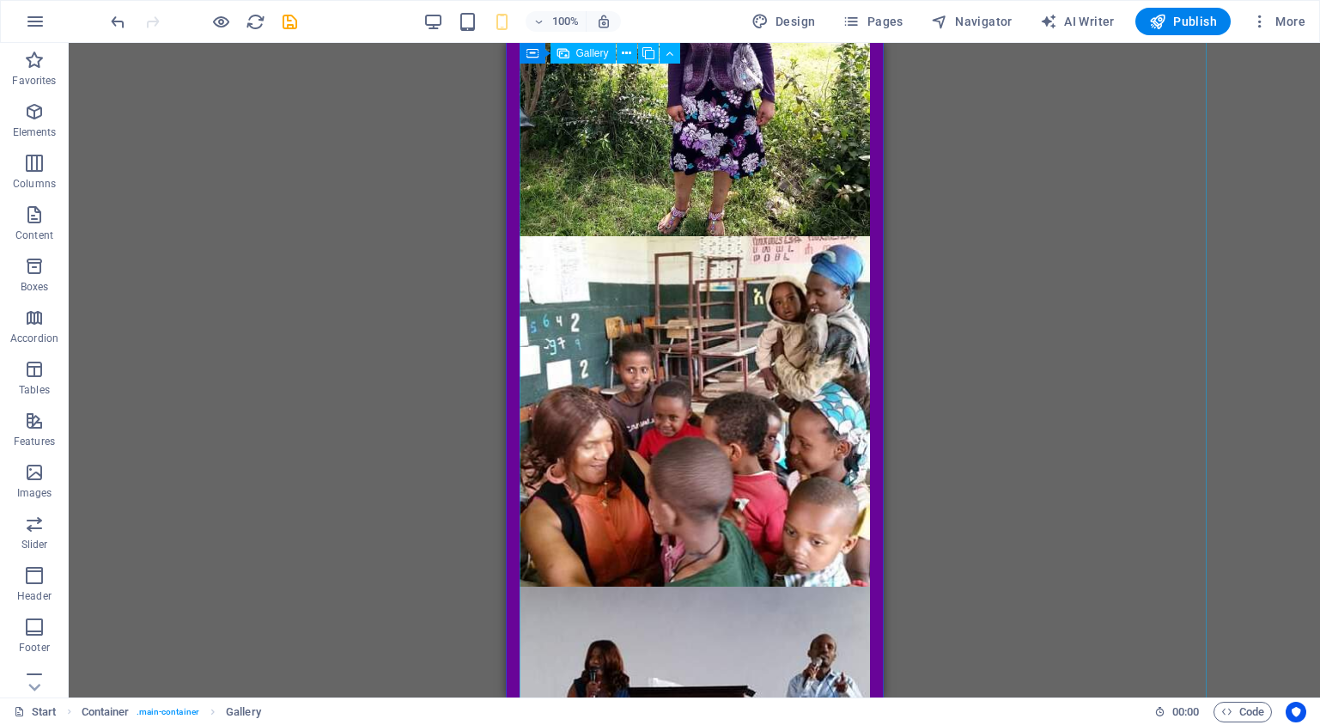
scroll to position [4531, 0]
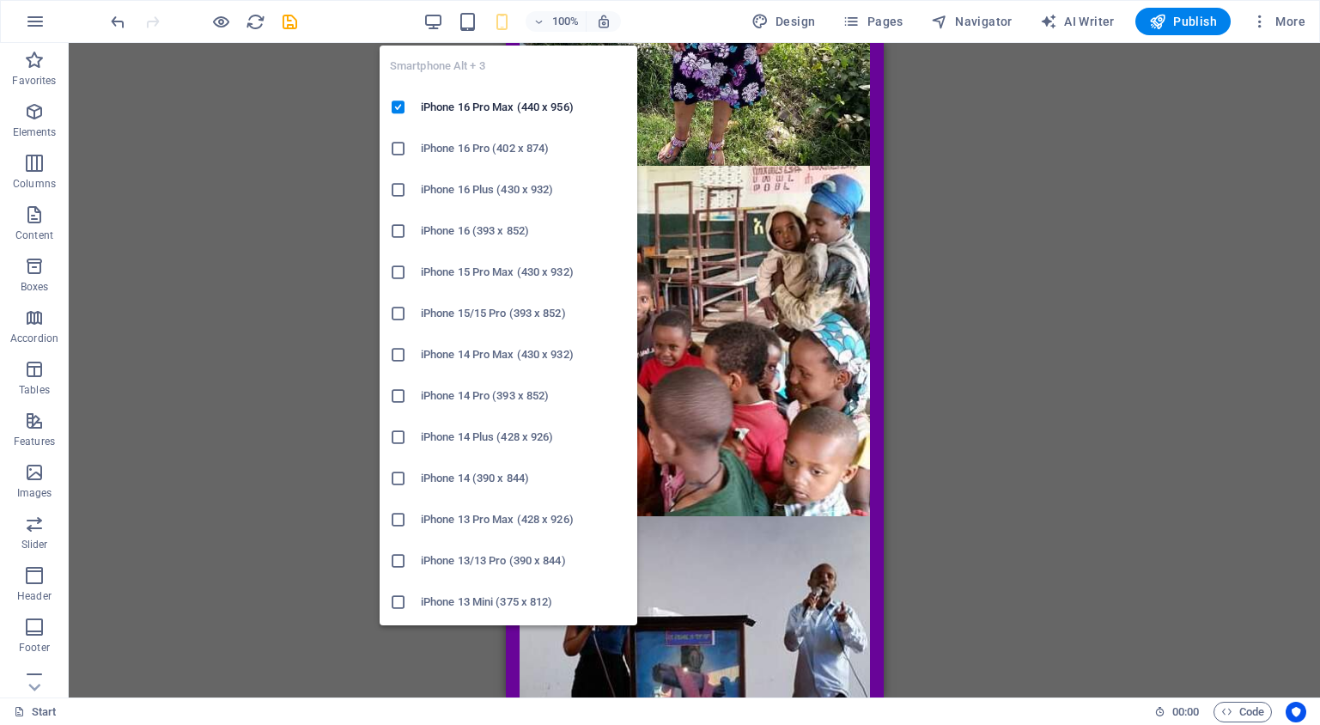
click at [510, 19] on icon "button" at bounding box center [502, 22] width 20 height 20
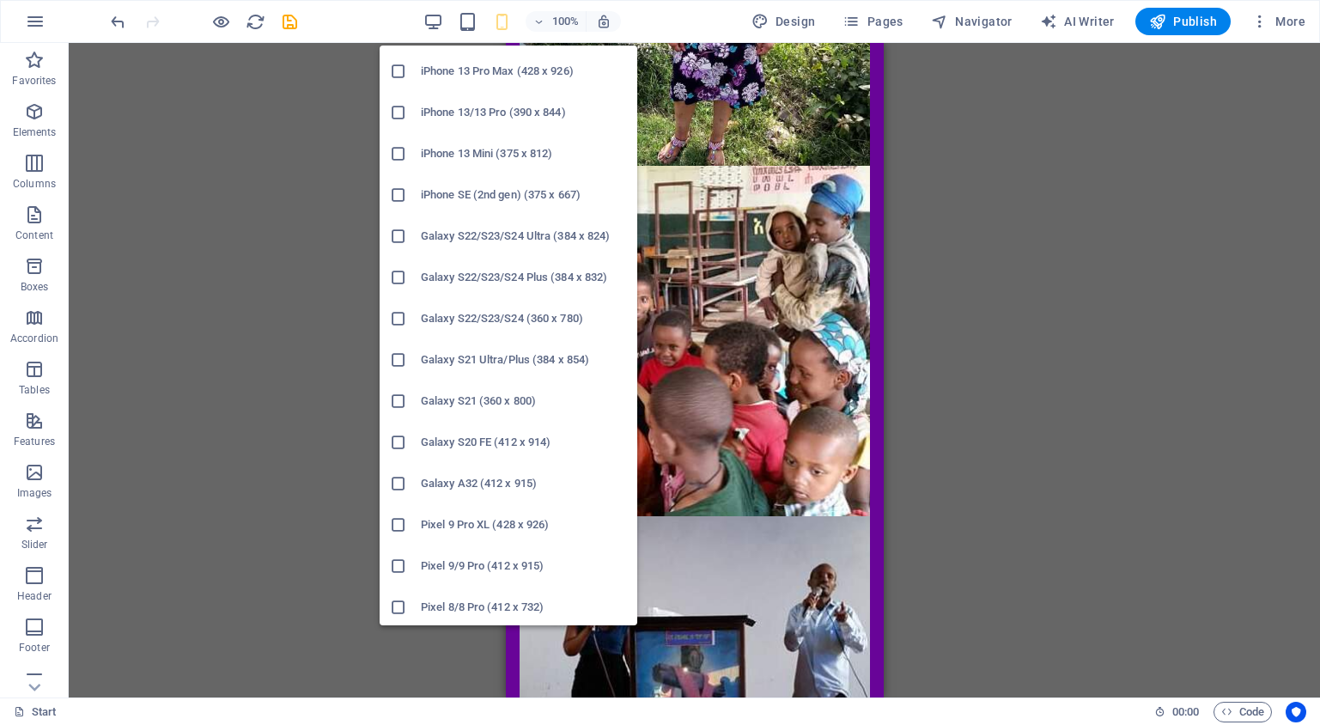
scroll to position [447, 0]
click at [504, 357] on h6 "Galaxy S21 Ultra/Plus (384 x 854)" at bounding box center [524, 361] width 206 height 21
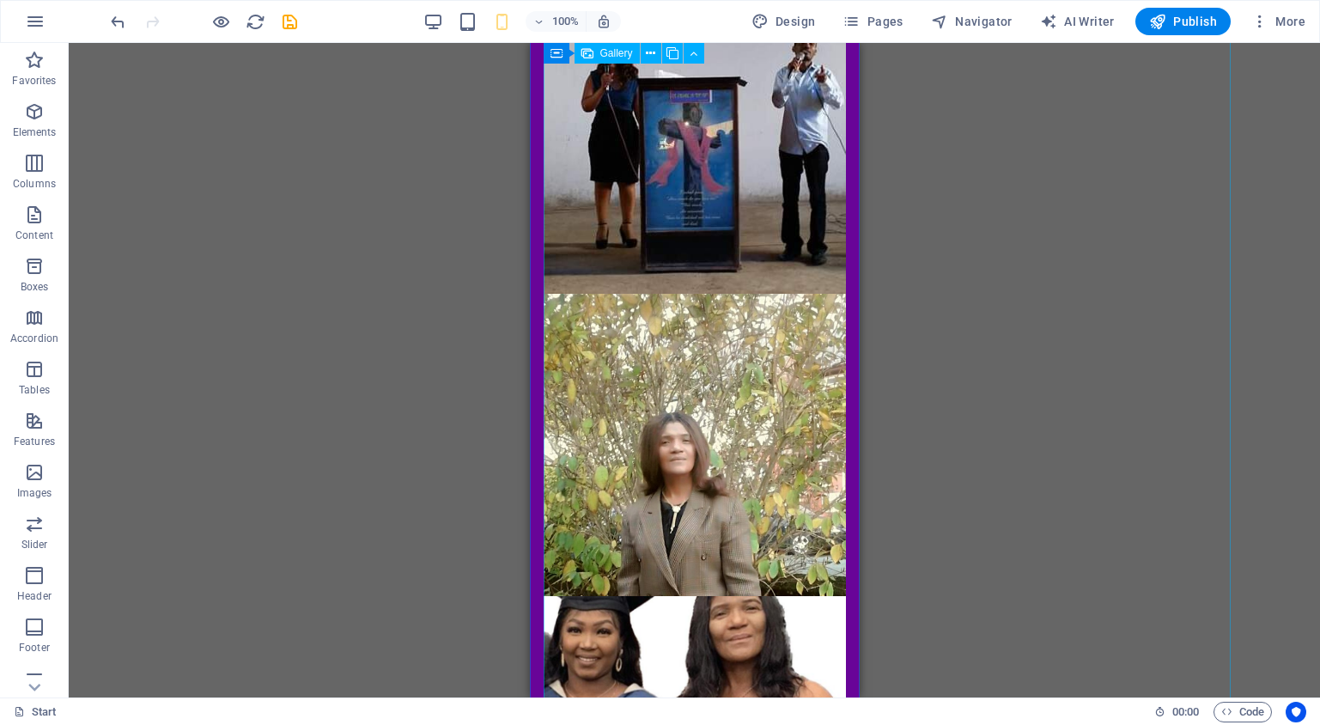
scroll to position [4742, 0]
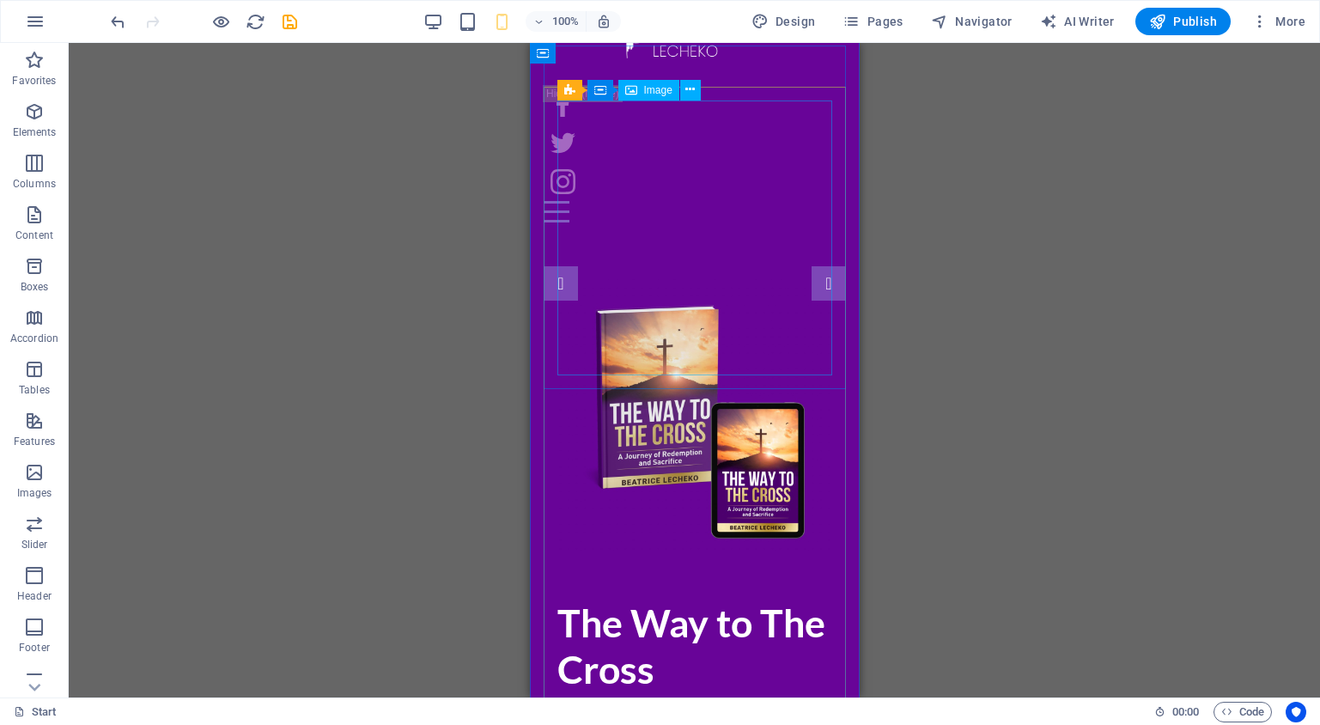
scroll to position [0, 0]
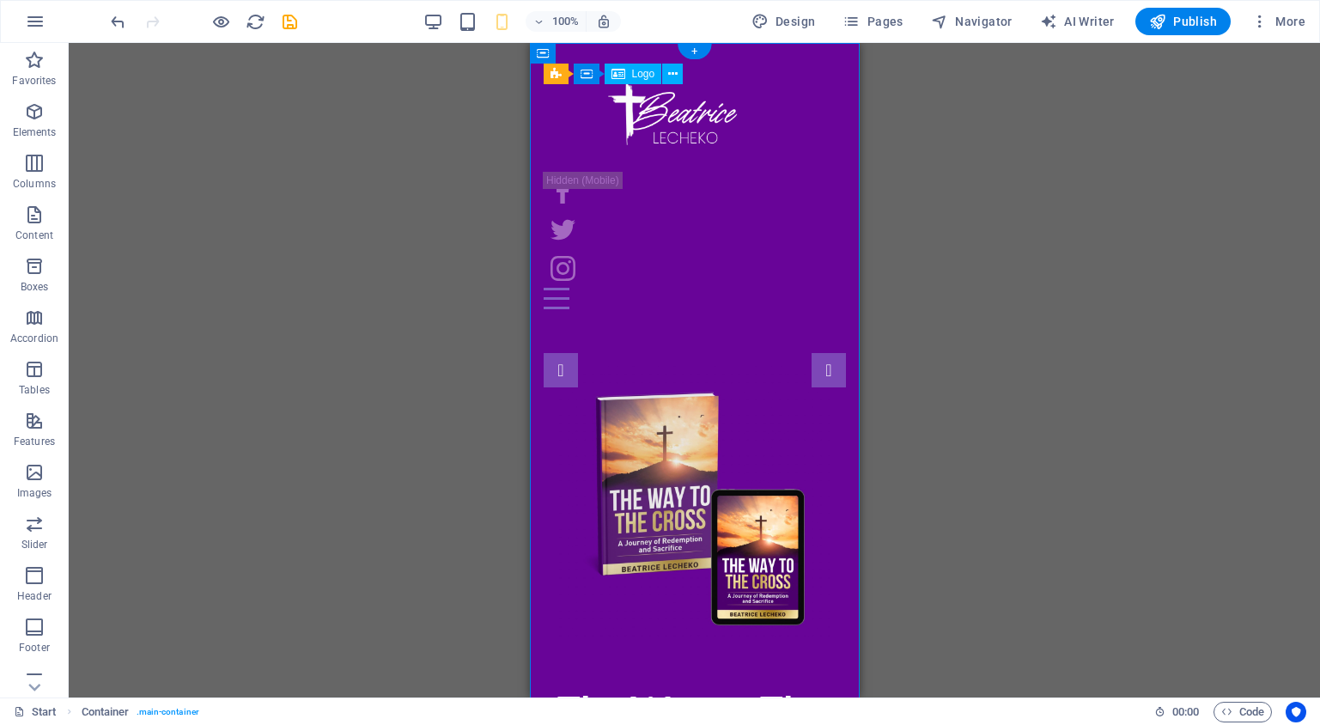
drag, startPoint x: 699, startPoint y: 131, endPoint x: 694, endPoint y: 139, distance: 9.3
click at [624, 129] on div at bounding box center [680, 128] width 275 height 88
click at [742, 142] on div at bounding box center [680, 128] width 275 height 88
drag, startPoint x: 738, startPoint y: 143, endPoint x: 616, endPoint y: 144, distance: 122.0
click at [606, 143] on div at bounding box center [680, 128] width 275 height 88
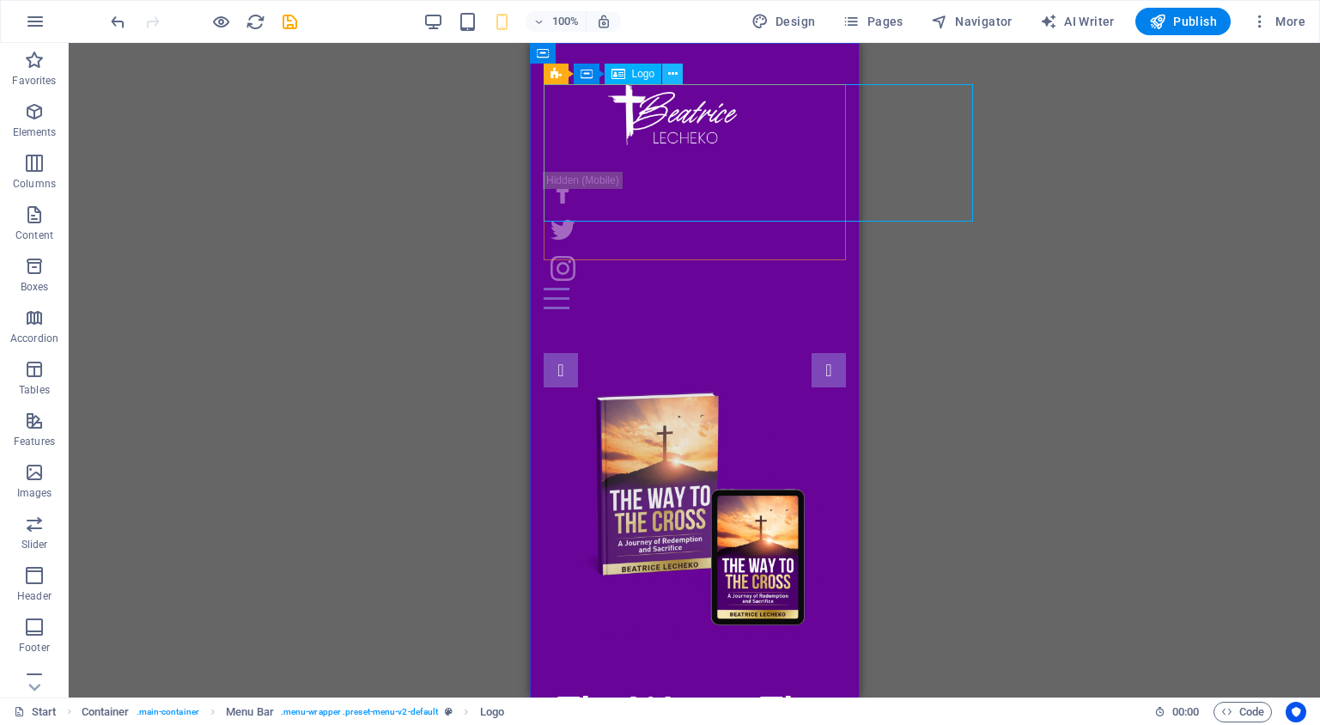
click at [676, 73] on icon at bounding box center [672, 74] width 9 height 18
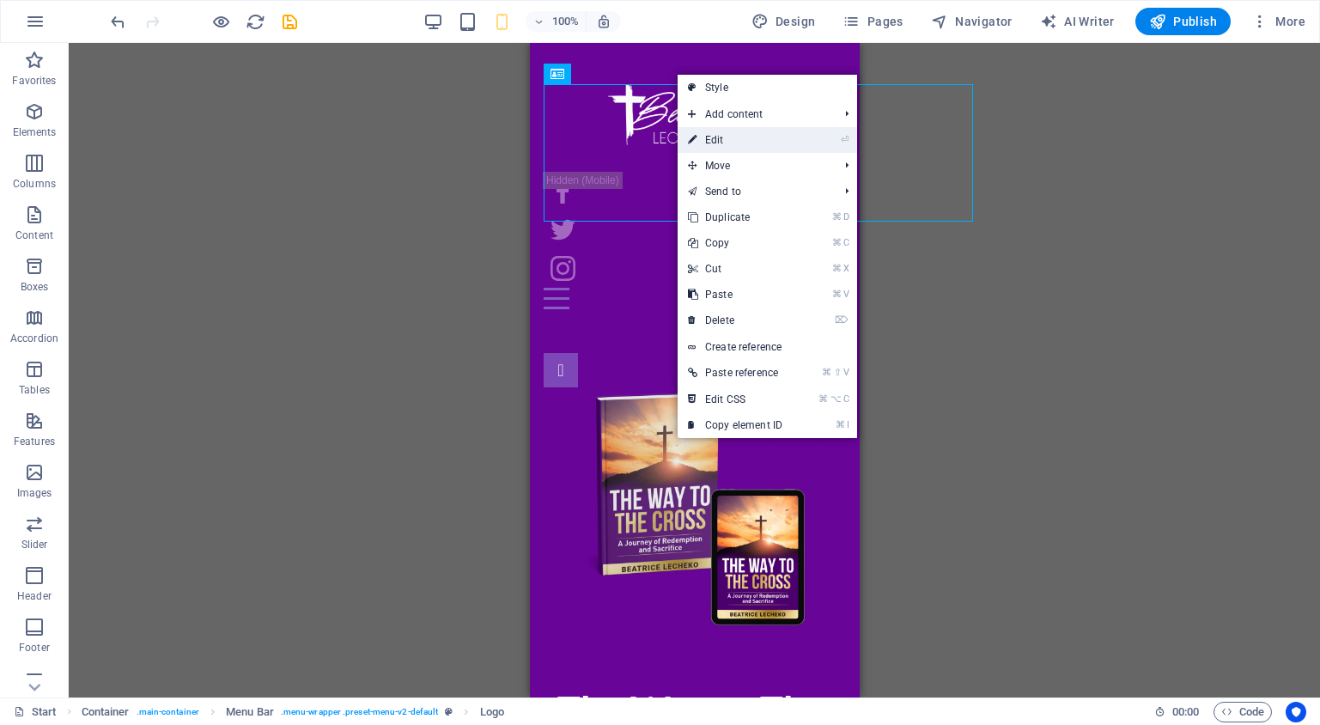
click at [738, 133] on link "⏎ Edit" at bounding box center [735, 140] width 115 height 26
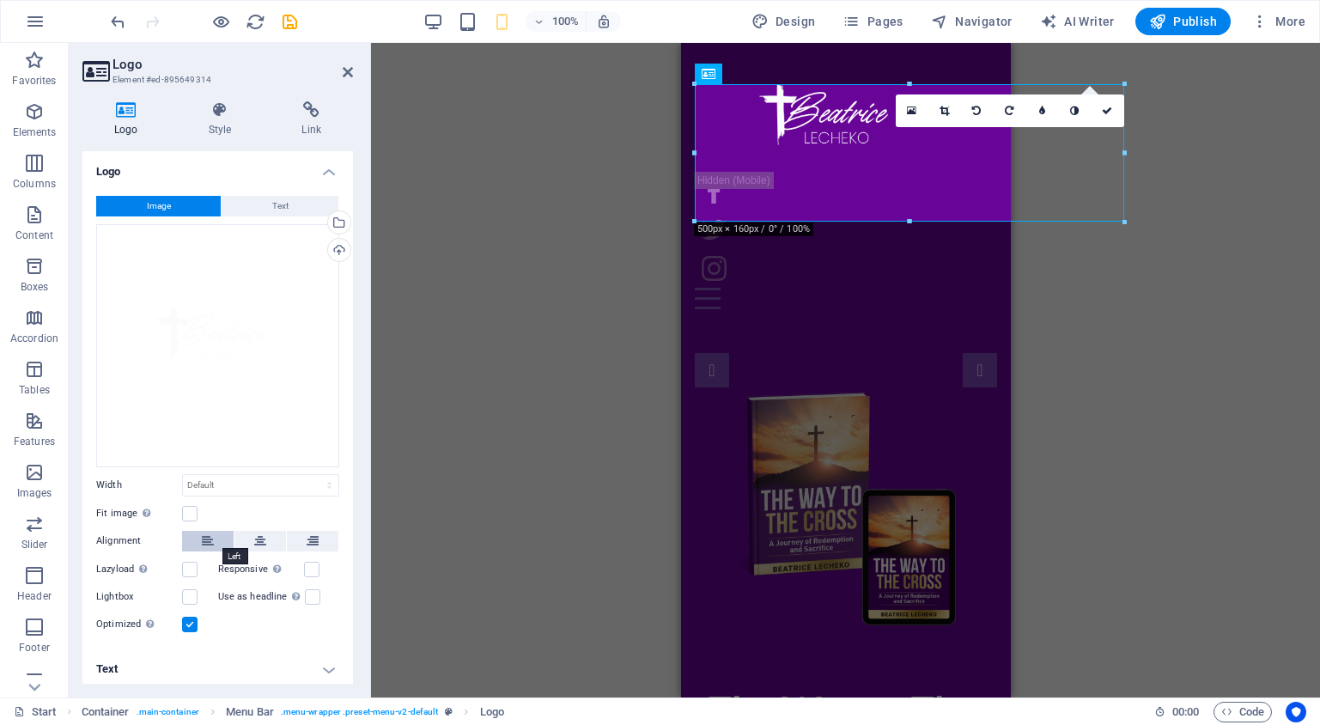
click at [204, 540] on icon at bounding box center [208, 541] width 12 height 21
click at [209, 539] on icon at bounding box center [208, 541] width 12 height 21
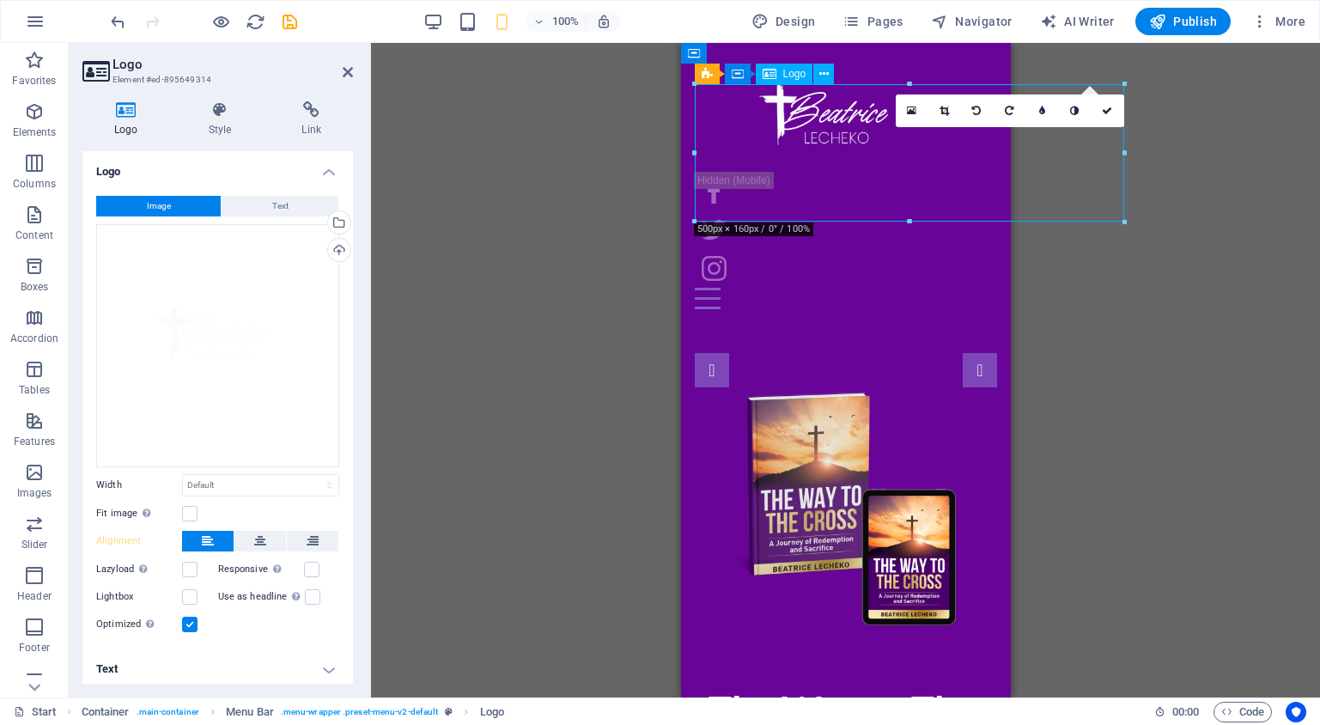
drag, startPoint x: 894, startPoint y: 159, endPoint x: 856, endPoint y: 158, distance: 37.8
click at [859, 158] on div at bounding box center [831, 128] width 275 height 88
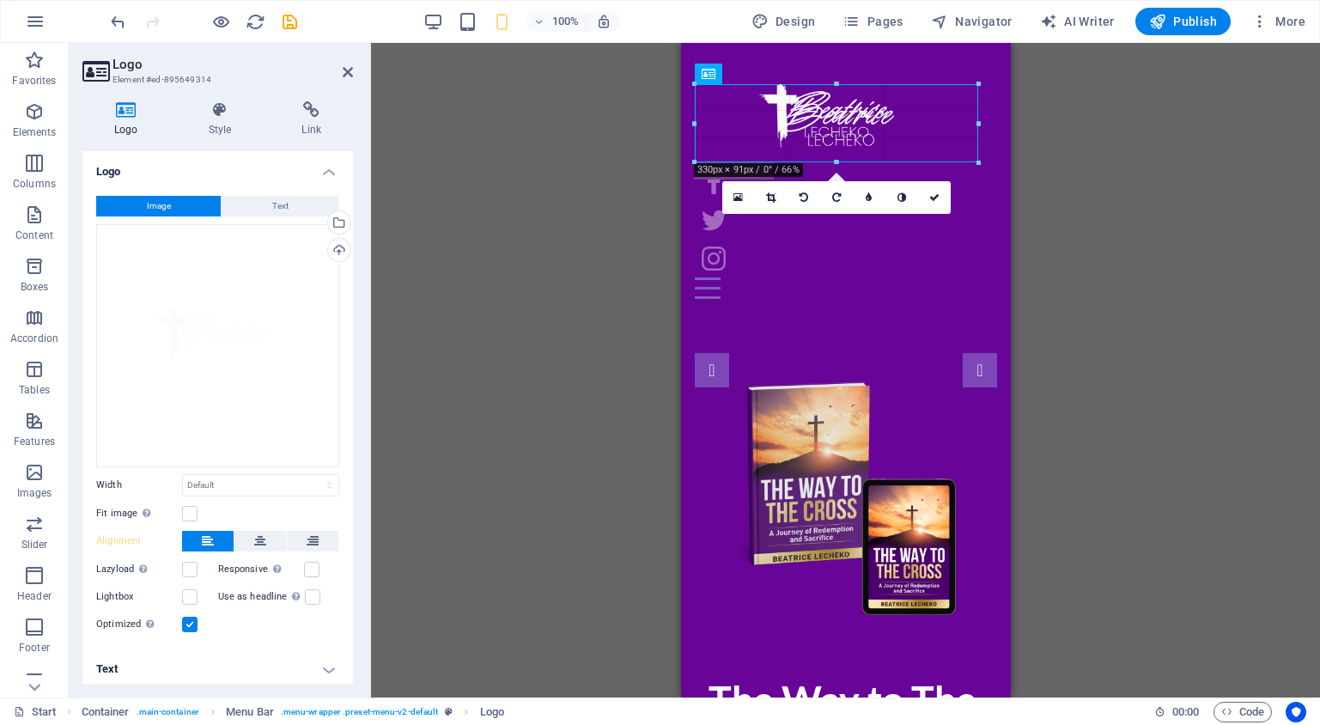
drag, startPoint x: 1125, startPoint y: 220, endPoint x: 873, endPoint y: 161, distance: 259.4
select select "px"
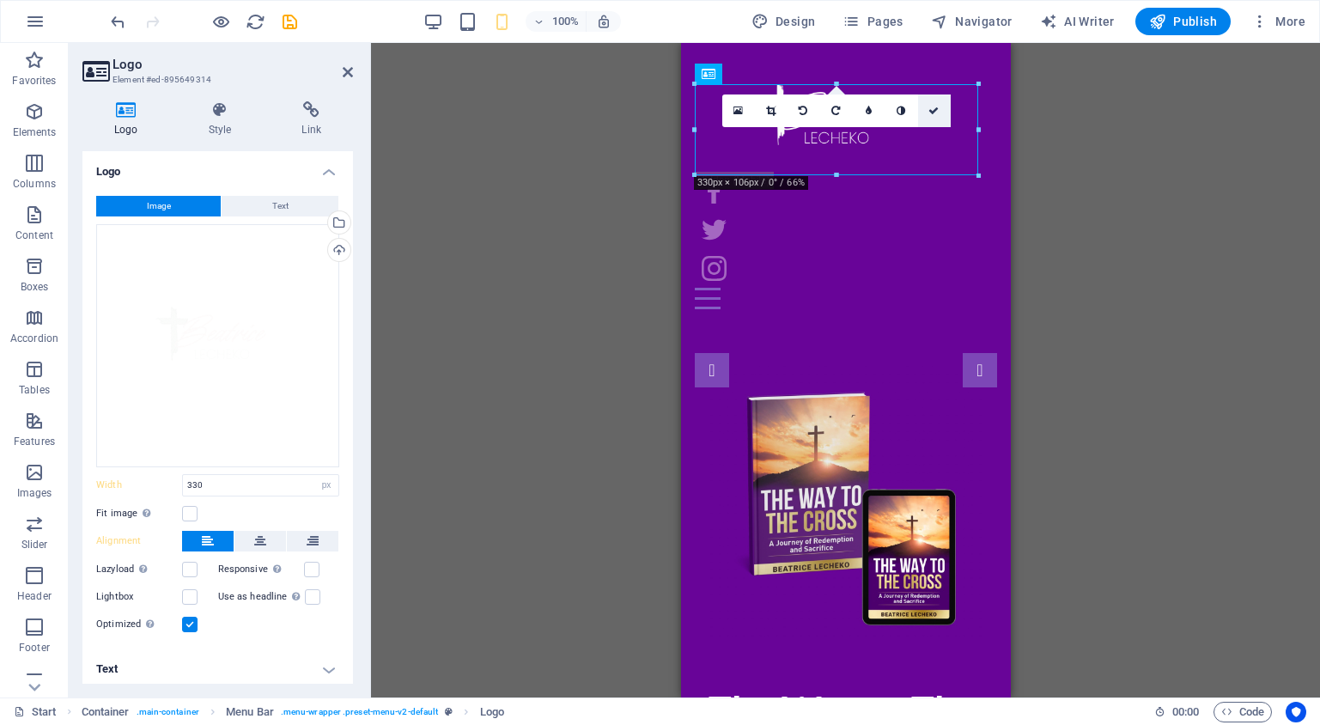
click at [928, 103] on link at bounding box center [934, 110] width 33 height 33
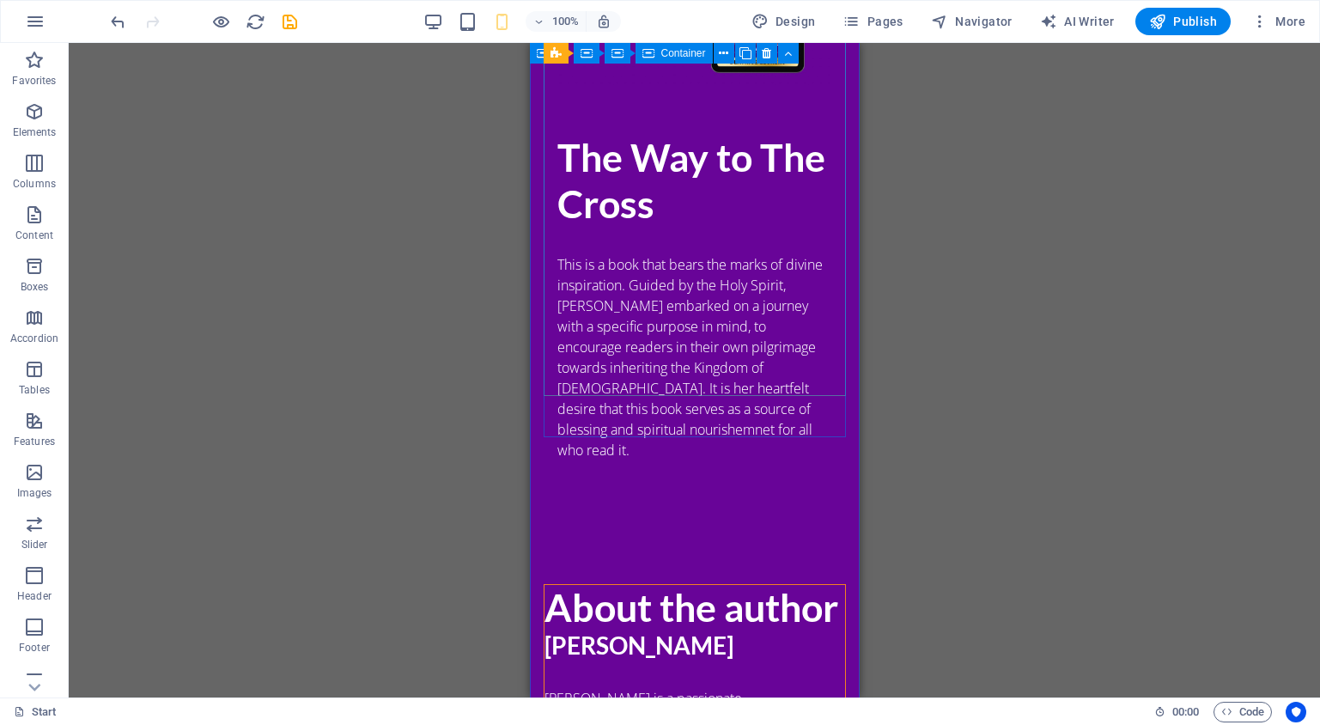
scroll to position [557, 0]
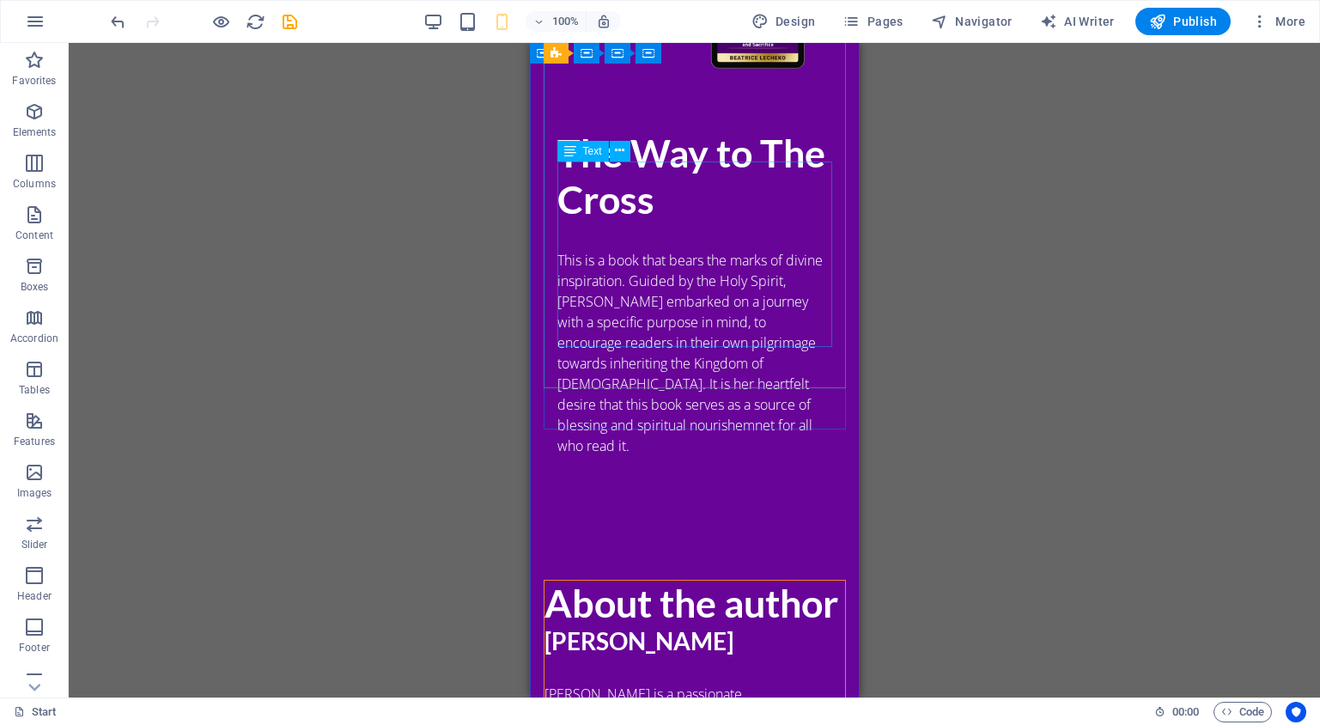
click at [629, 333] on div "This is a book that bears the marks of divine inspiration. Guided by the Holy S…" at bounding box center [694, 353] width 275 height 206
drag, startPoint x: 630, startPoint y: 333, endPoint x: 1164, endPoint y: 378, distance: 536.1
click at [630, 333] on div "This is a book that bears the marks of divine inspiration. Guided by the Holy S…" at bounding box center [694, 353] width 275 height 206
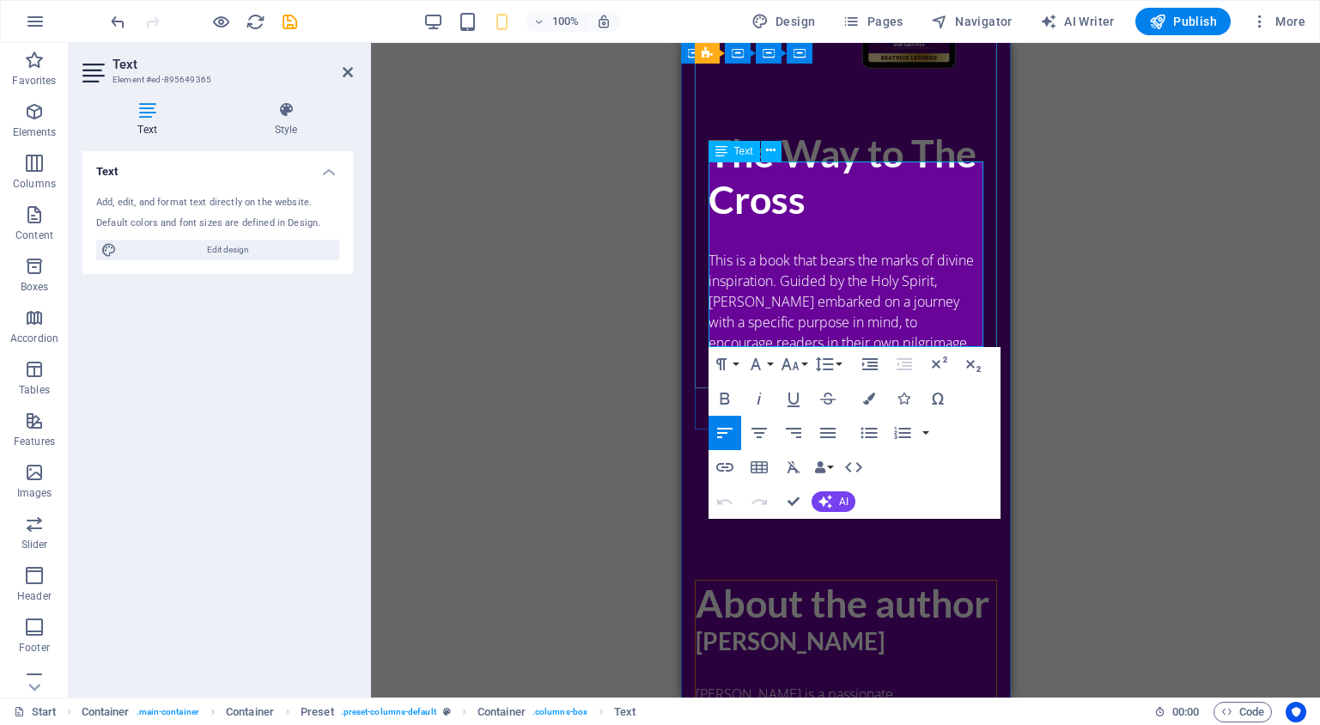
click at [788, 337] on p "This is a book that bears the marks of divine inspiration. Guided by the Holy S…" at bounding box center [845, 353] width 275 height 206
drag, startPoint x: 799, startPoint y: 502, endPoint x: 269, endPoint y: 459, distance: 531.7
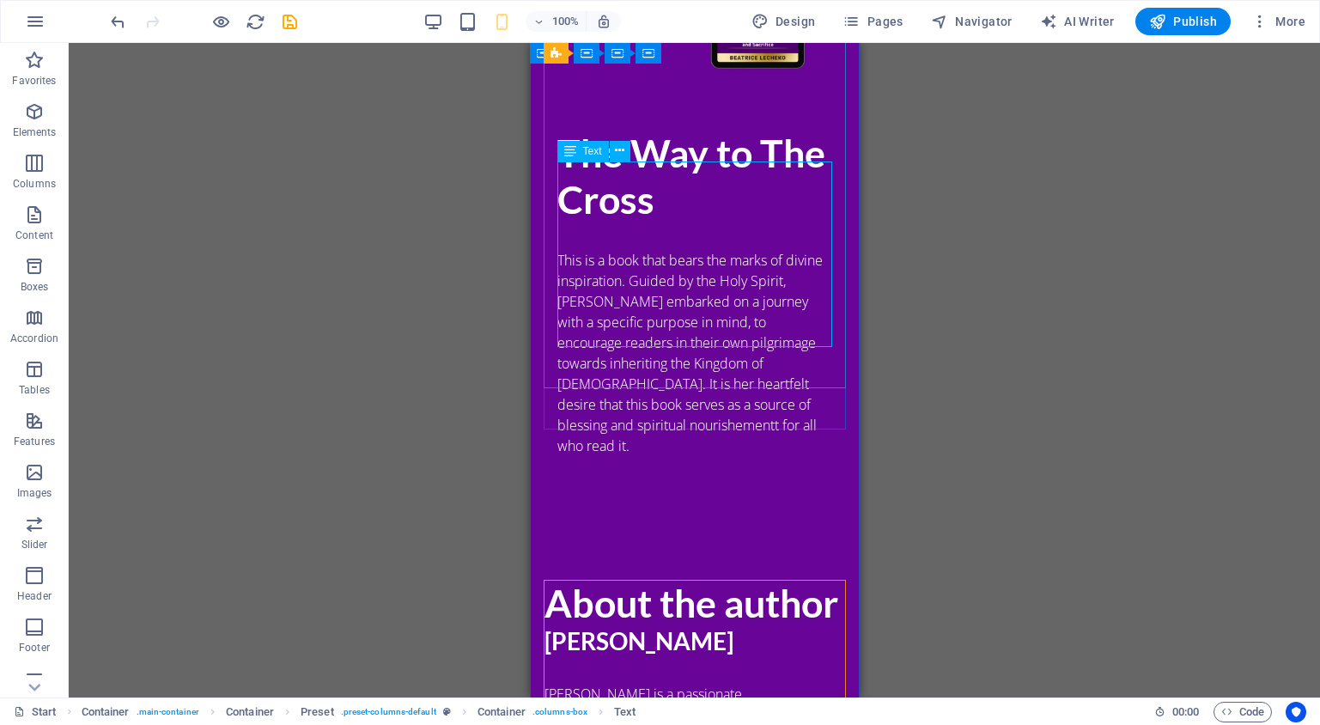
click at [657, 337] on div "This is a book that bears the marks of divine inspiration. Guided by the Holy S…" at bounding box center [694, 353] width 275 height 206
click at [656, 337] on div "This is a book that bears the marks of divine inspiration. Guided by the Holy S…" at bounding box center [694, 353] width 275 height 206
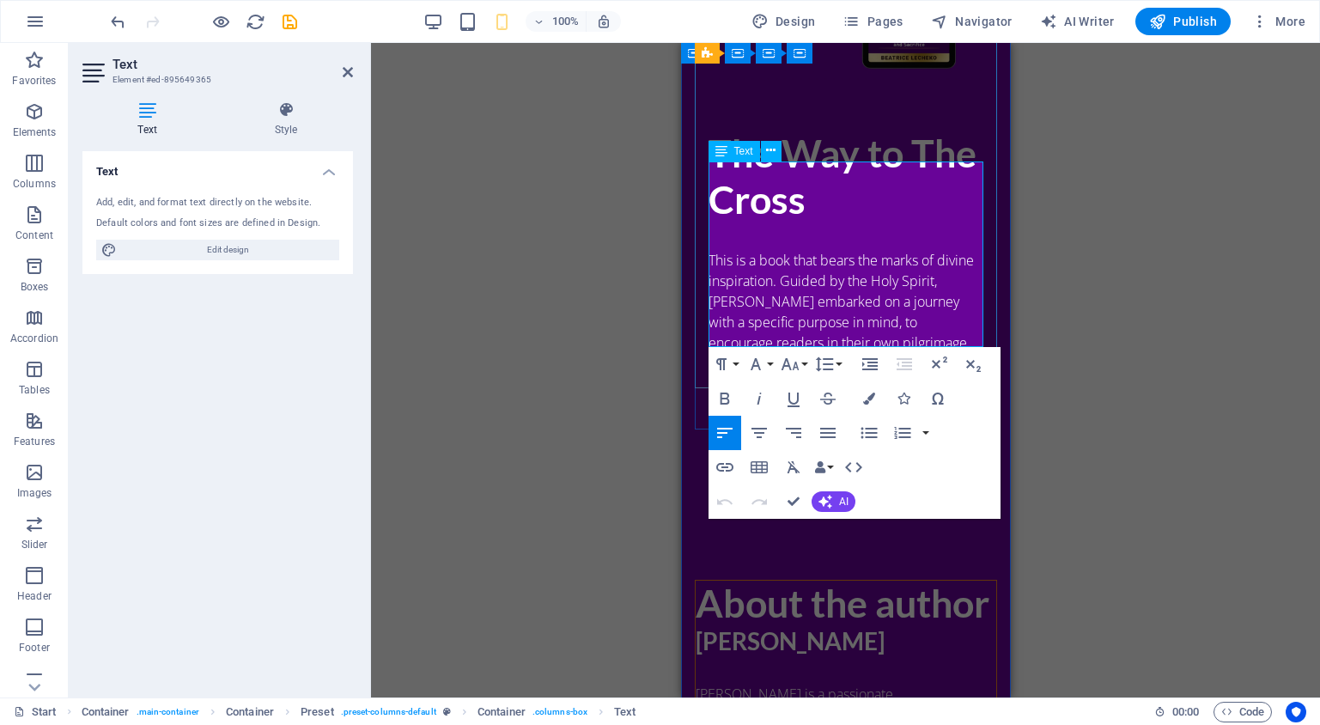
click at [785, 338] on p "This is a book that bears the marks of divine inspiration. Guided by the Holy S…" at bounding box center [845, 353] width 275 height 206
click at [759, 340] on p "This is a book that bears the marks of divine inspiration. Guided by the Holy S…" at bounding box center [845, 353] width 275 height 206
click at [789, 334] on p "This is a book that bears the marks of divine inspiration. Guided by the Holy S…" at bounding box center [845, 353] width 275 height 206
click at [913, 336] on p "This is a book that bears the marks of divine inspiration. Guided by the Holy S…" at bounding box center [845, 353] width 275 height 206
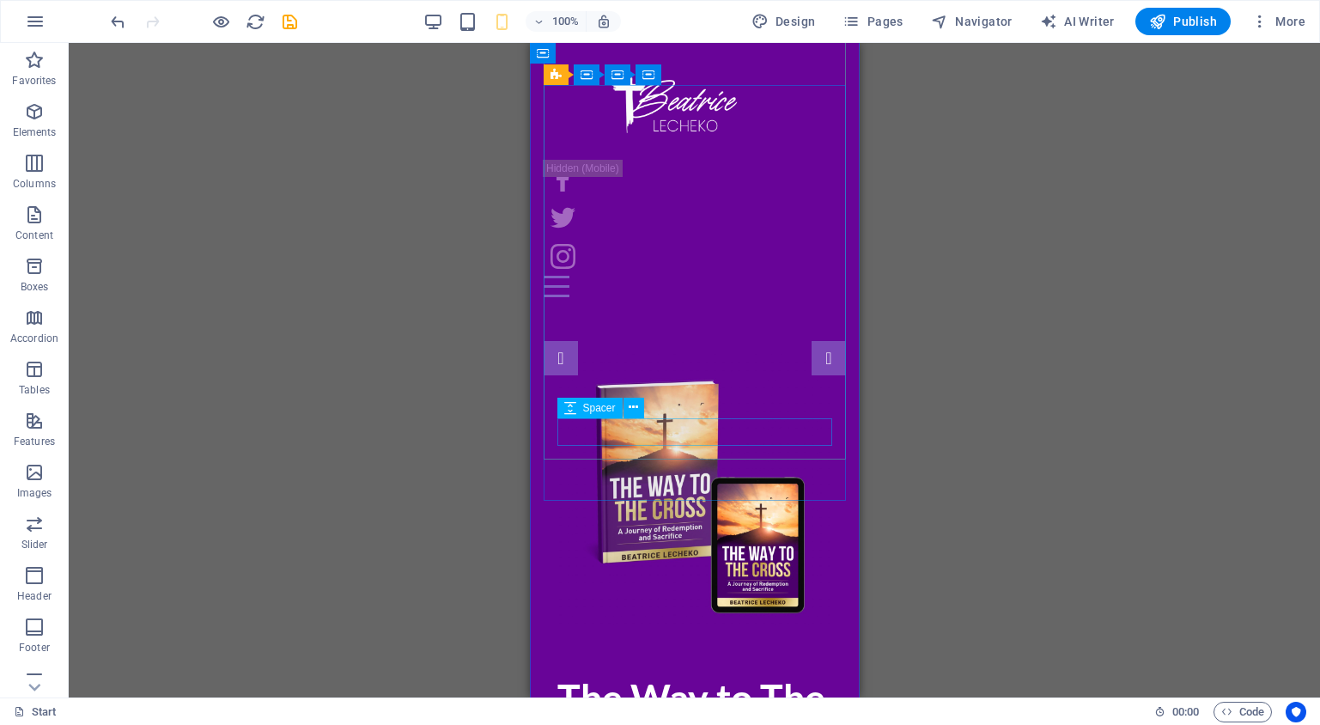
scroll to position [0, 0]
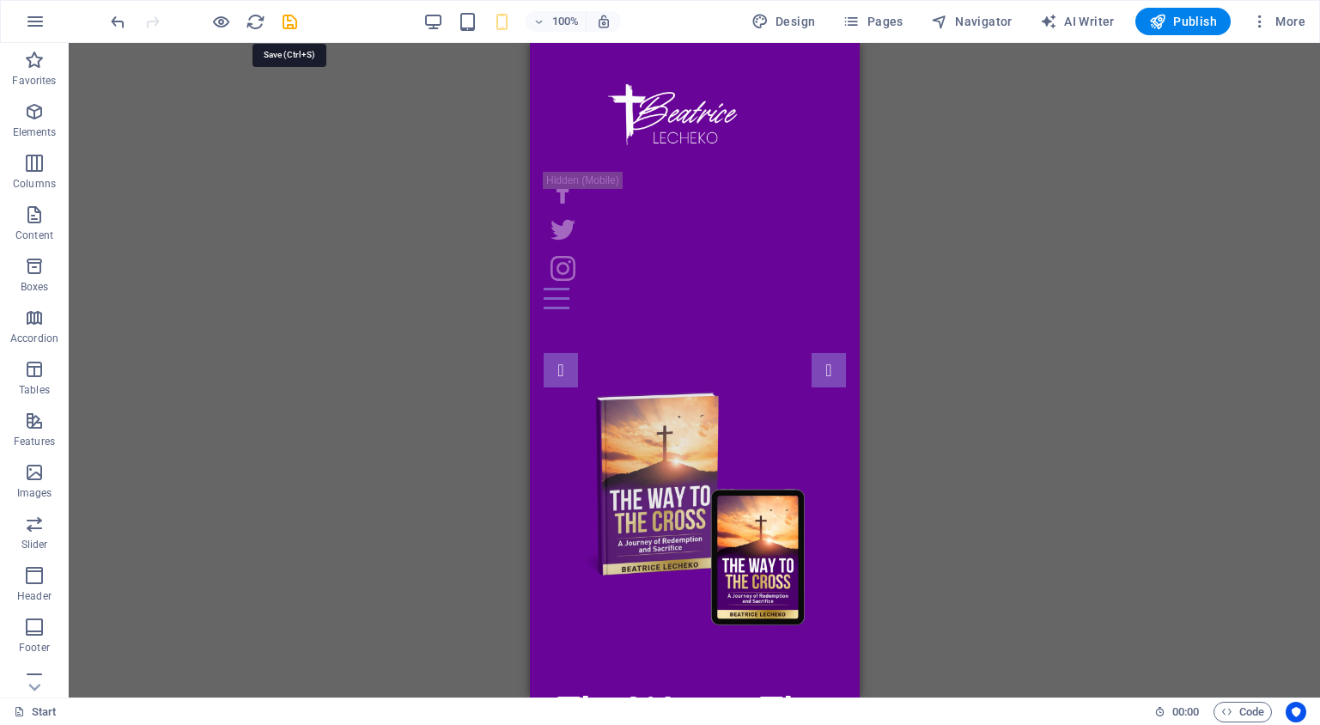
click at [289, 27] on icon "save" at bounding box center [290, 22] width 20 height 20
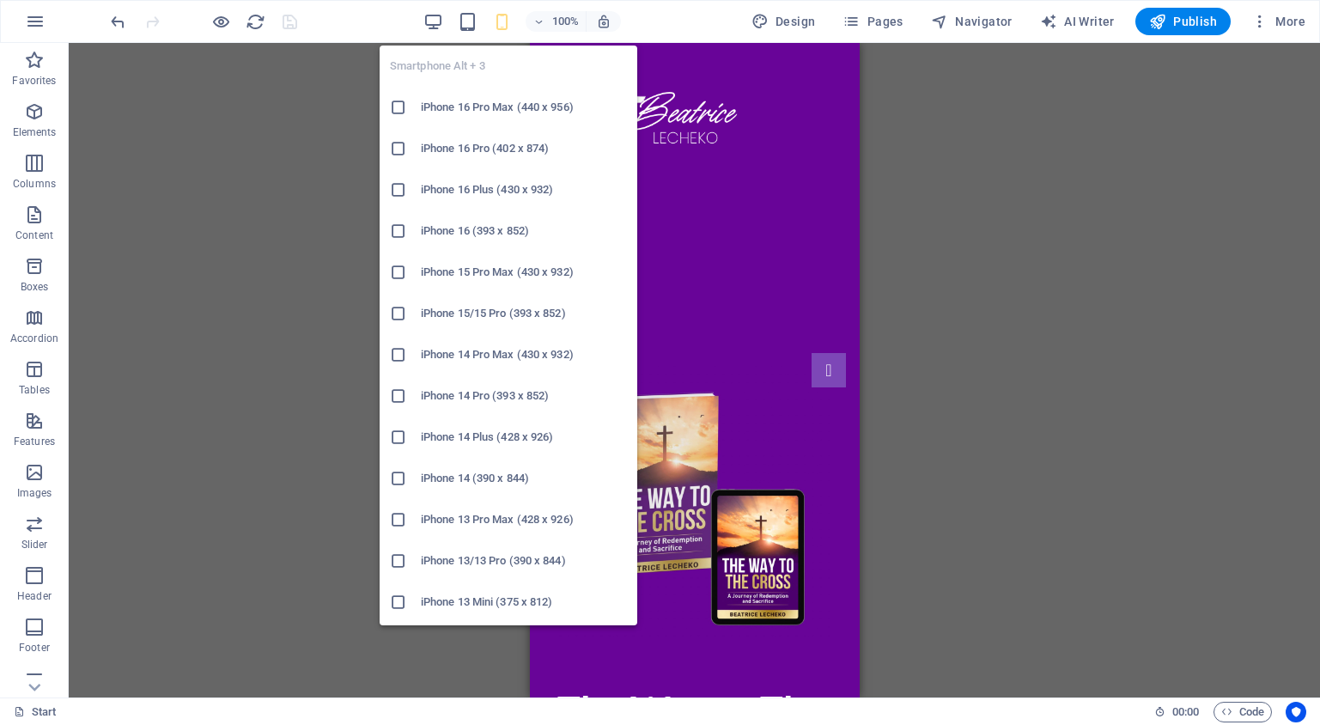
click at [529, 104] on h6 "iPhone 16 Pro Max (440 x 956)" at bounding box center [524, 107] width 206 height 21
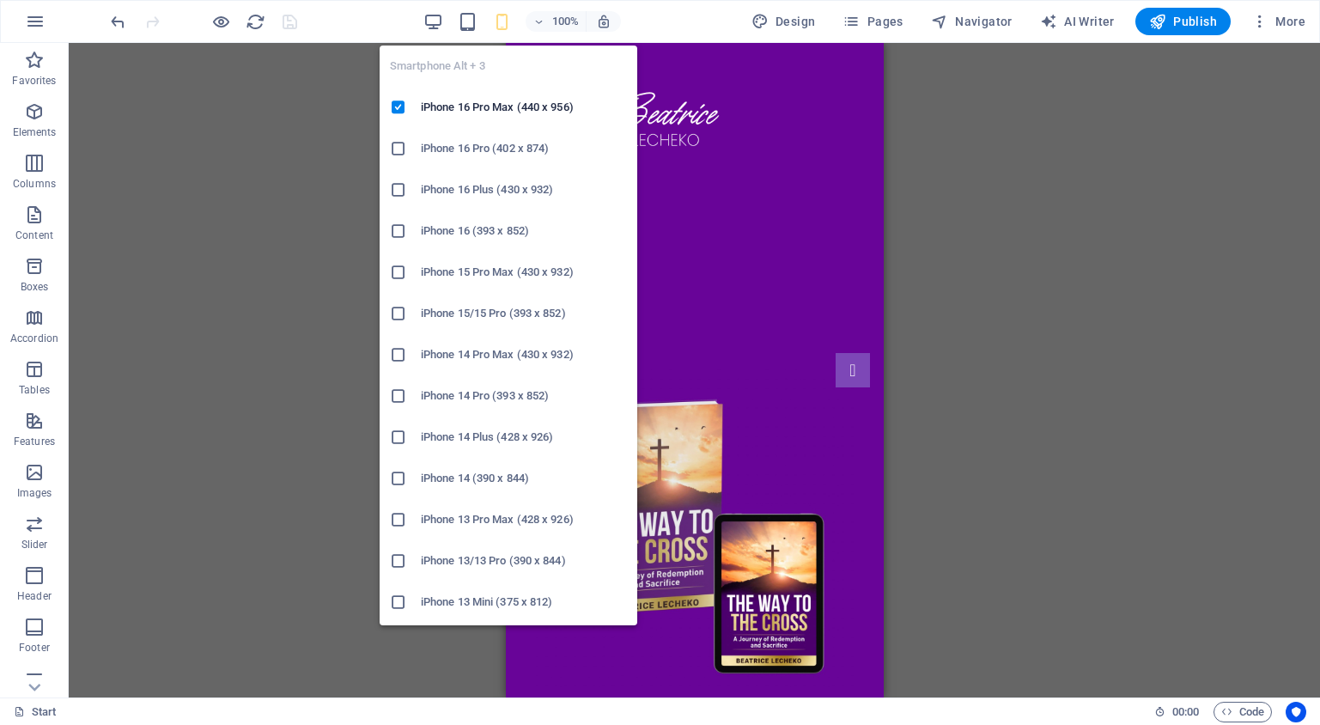
click at [502, 27] on icon "button" at bounding box center [502, 22] width 20 height 20
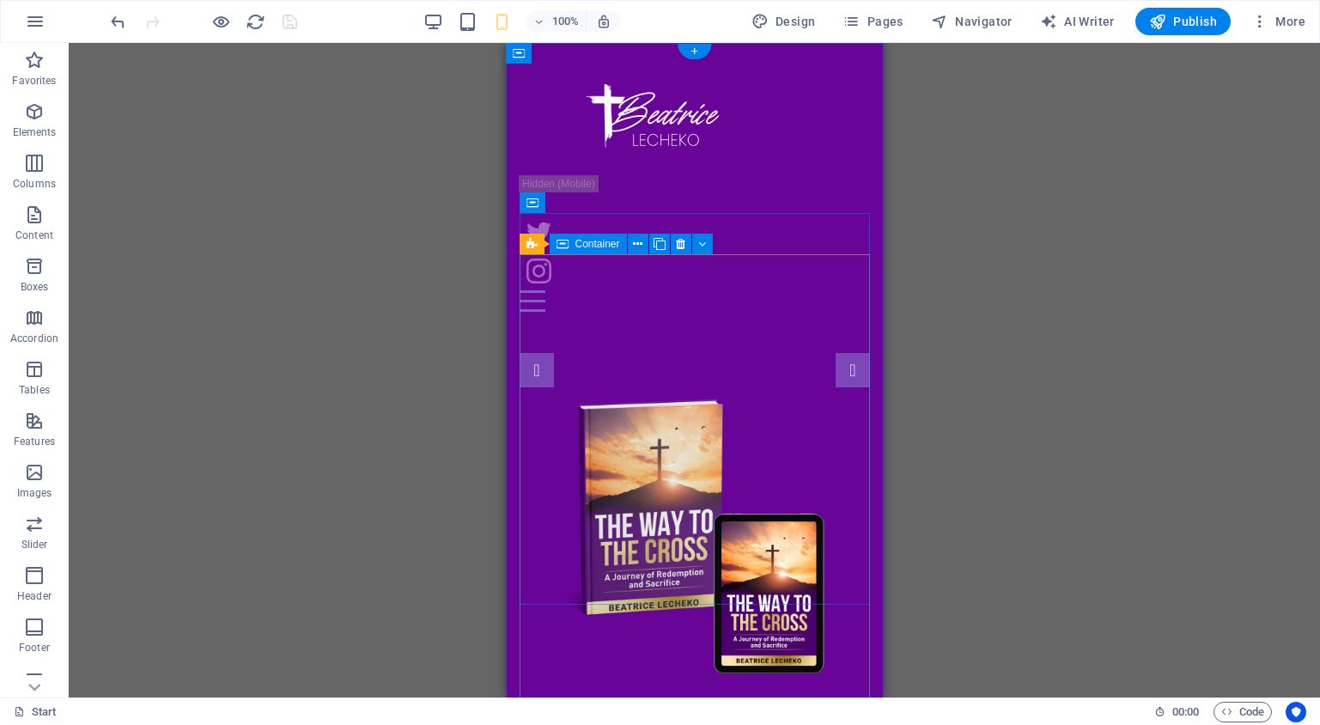
click at [744, 353] on div at bounding box center [694, 528] width 350 height 350
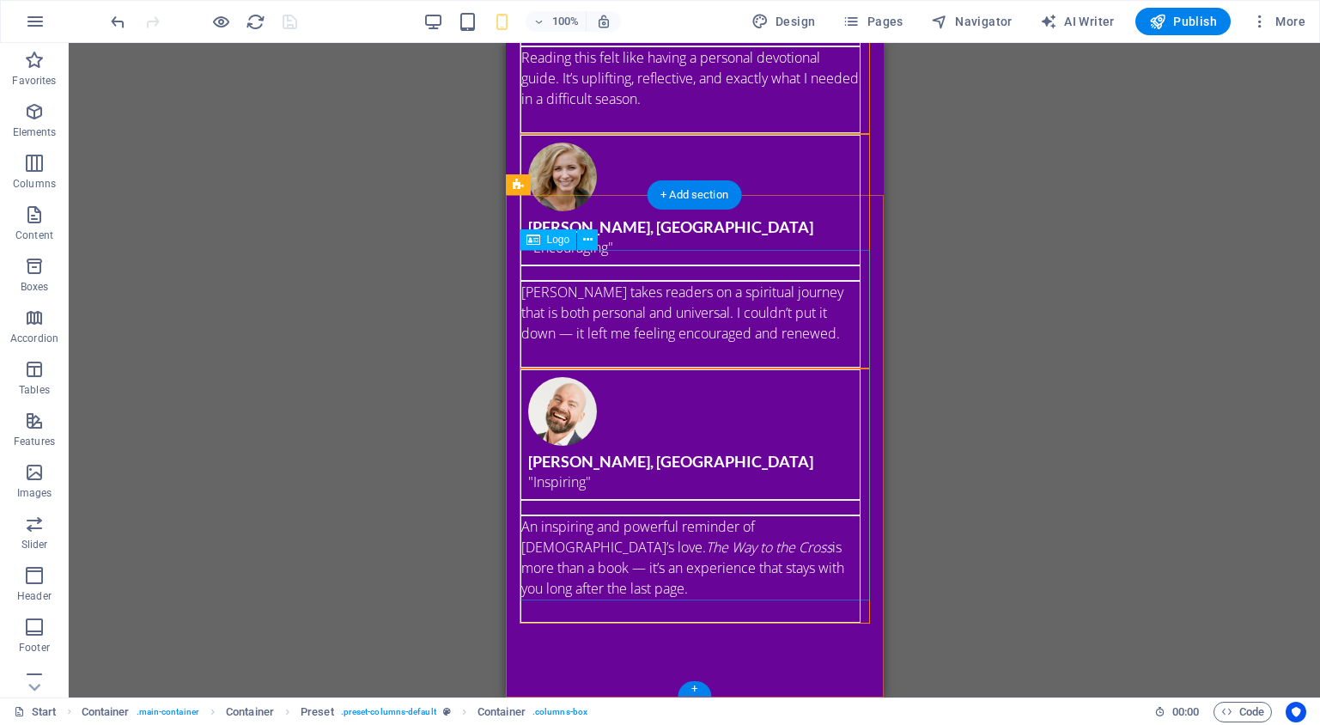
scroll to position [4880, 0]
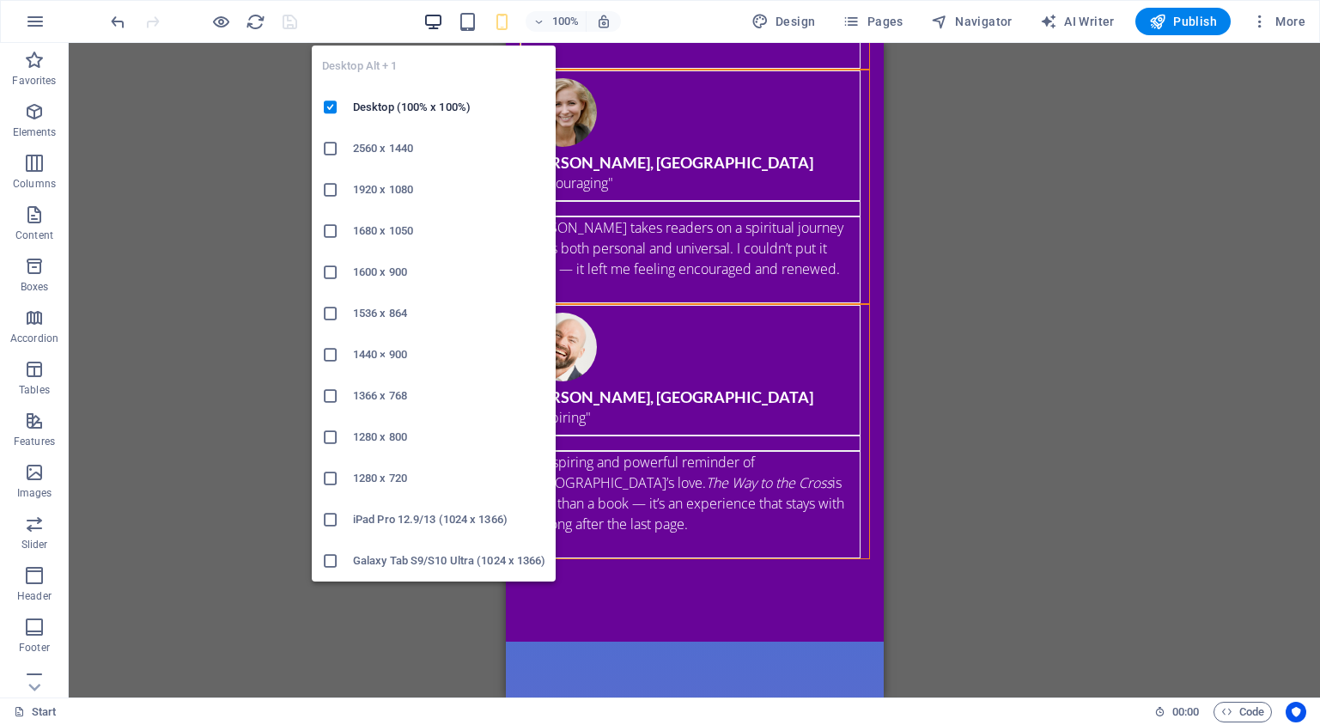
click at [441, 27] on icon "button" at bounding box center [433, 22] width 20 height 20
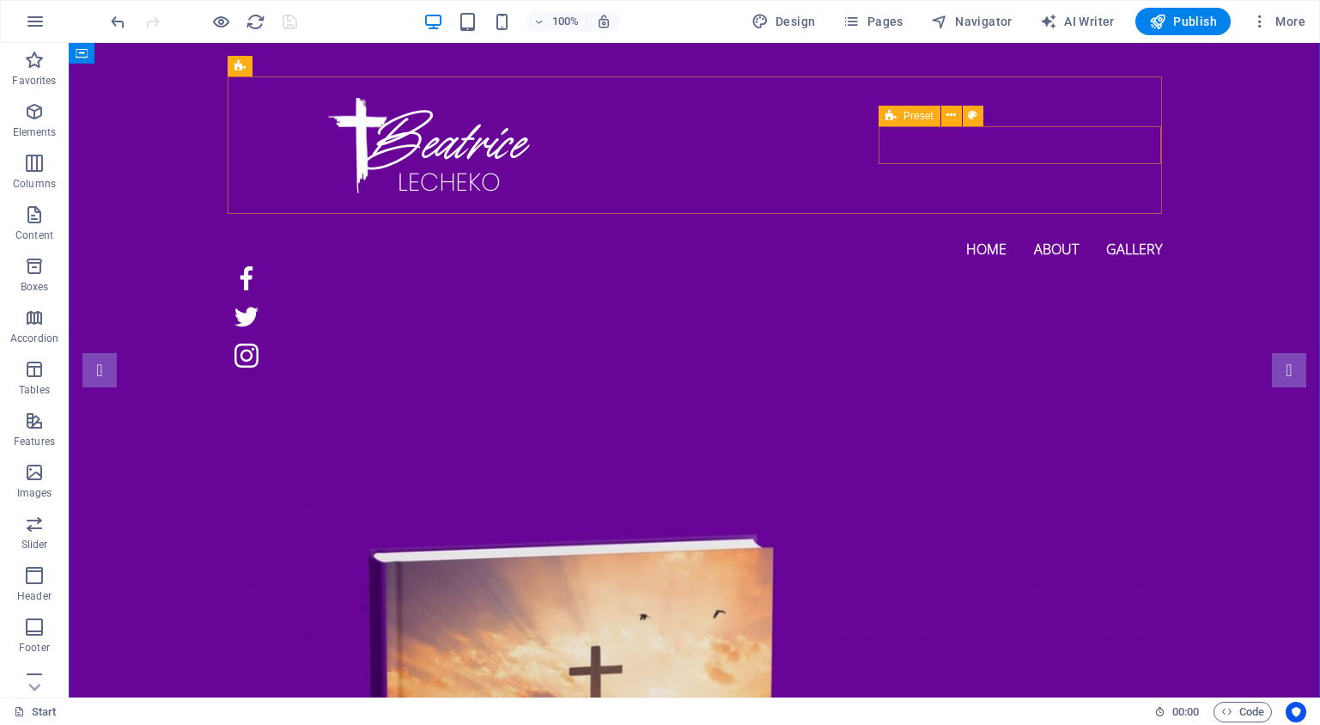
scroll to position [0, 0]
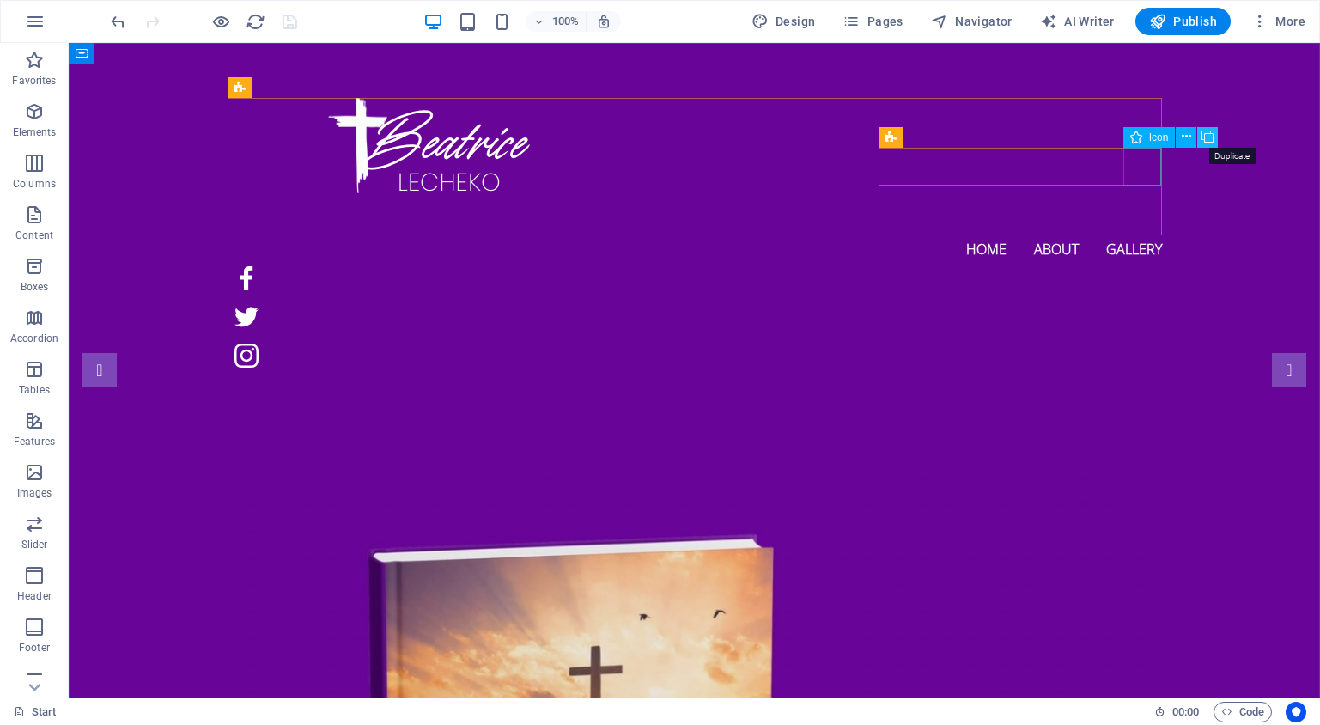
click at [1213, 135] on icon at bounding box center [1208, 137] width 12 height 18
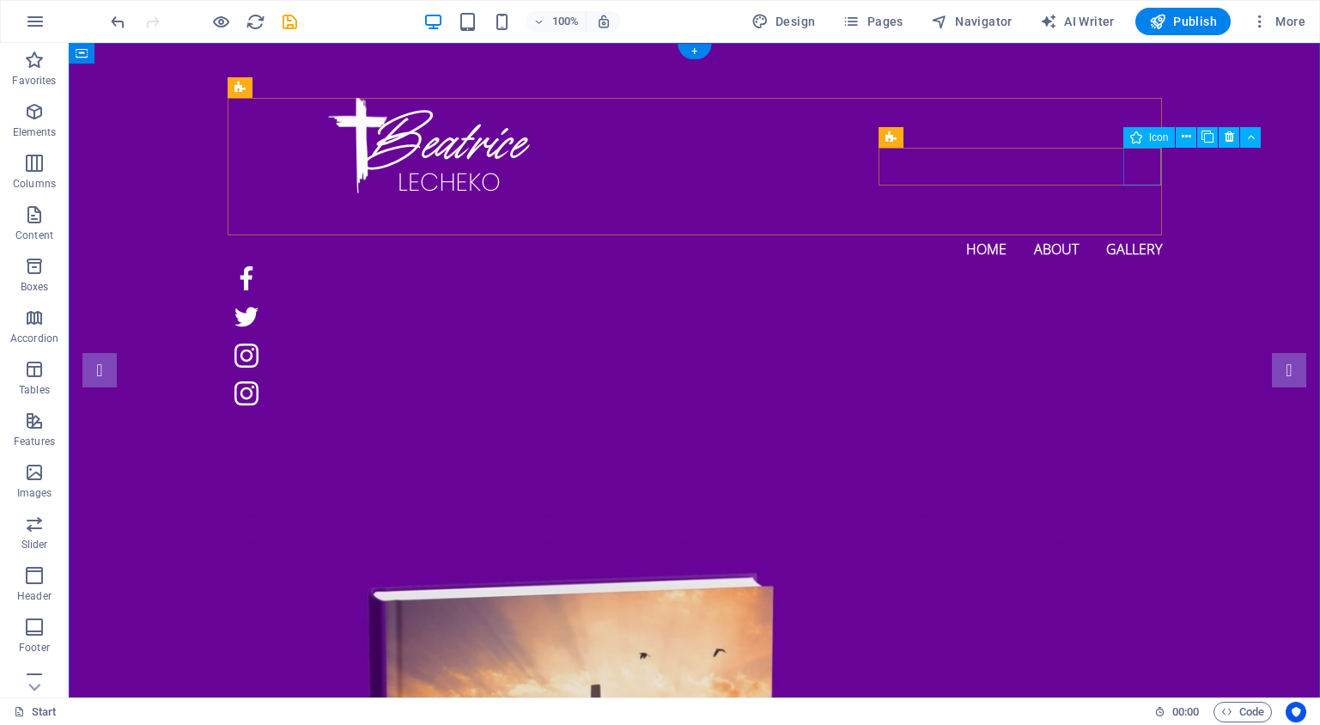
click at [1129, 375] on figure at bounding box center [695, 394] width 935 height 39
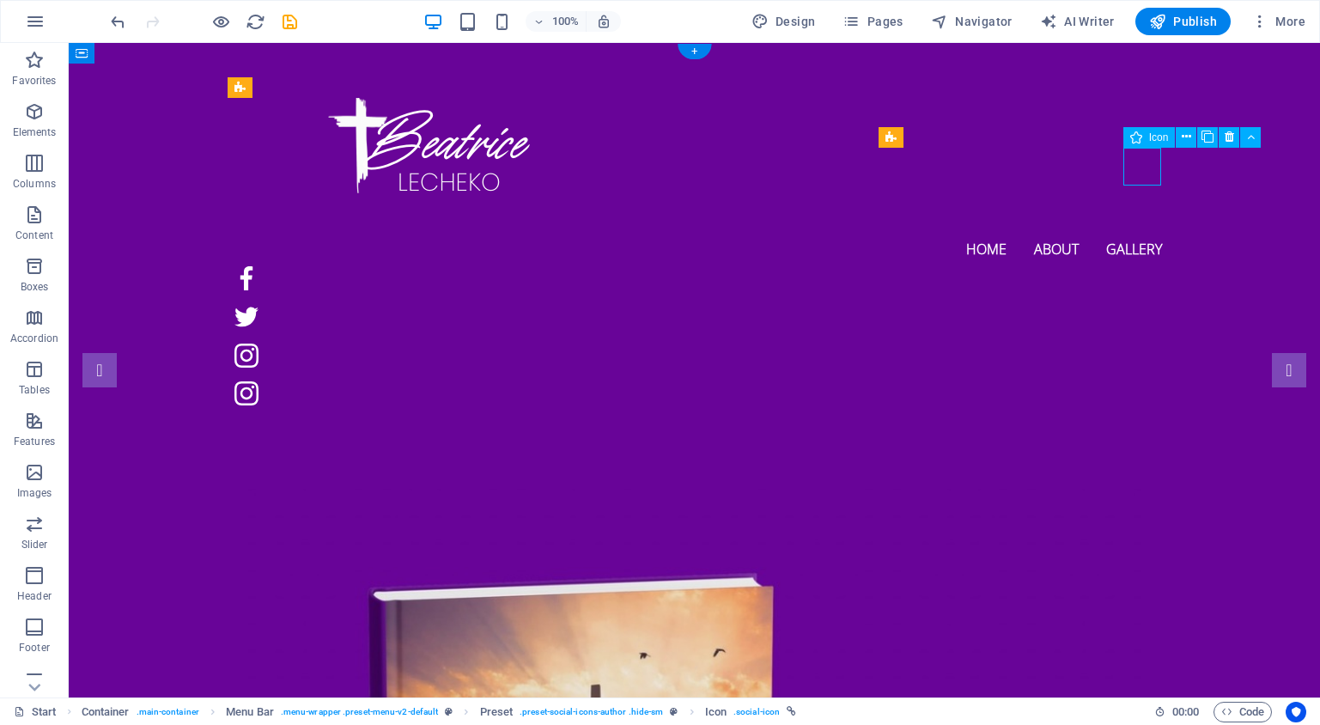
drag, startPoint x: 1129, startPoint y: 169, endPoint x: 378, endPoint y: 156, distance: 750.8
click at [1129, 375] on figure at bounding box center [695, 394] width 935 height 39
select select "xMidYMid"
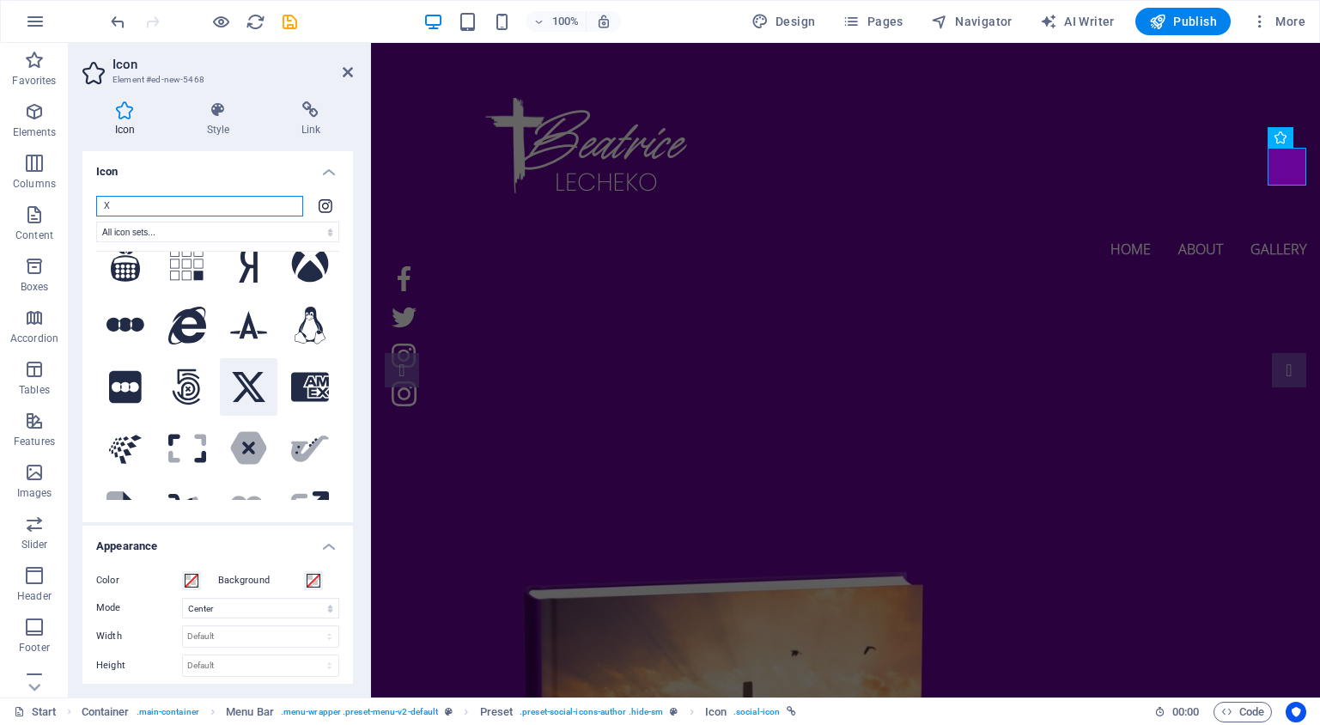
type input "X"
click at [259, 368] on icon at bounding box center [249, 387] width 38 height 38
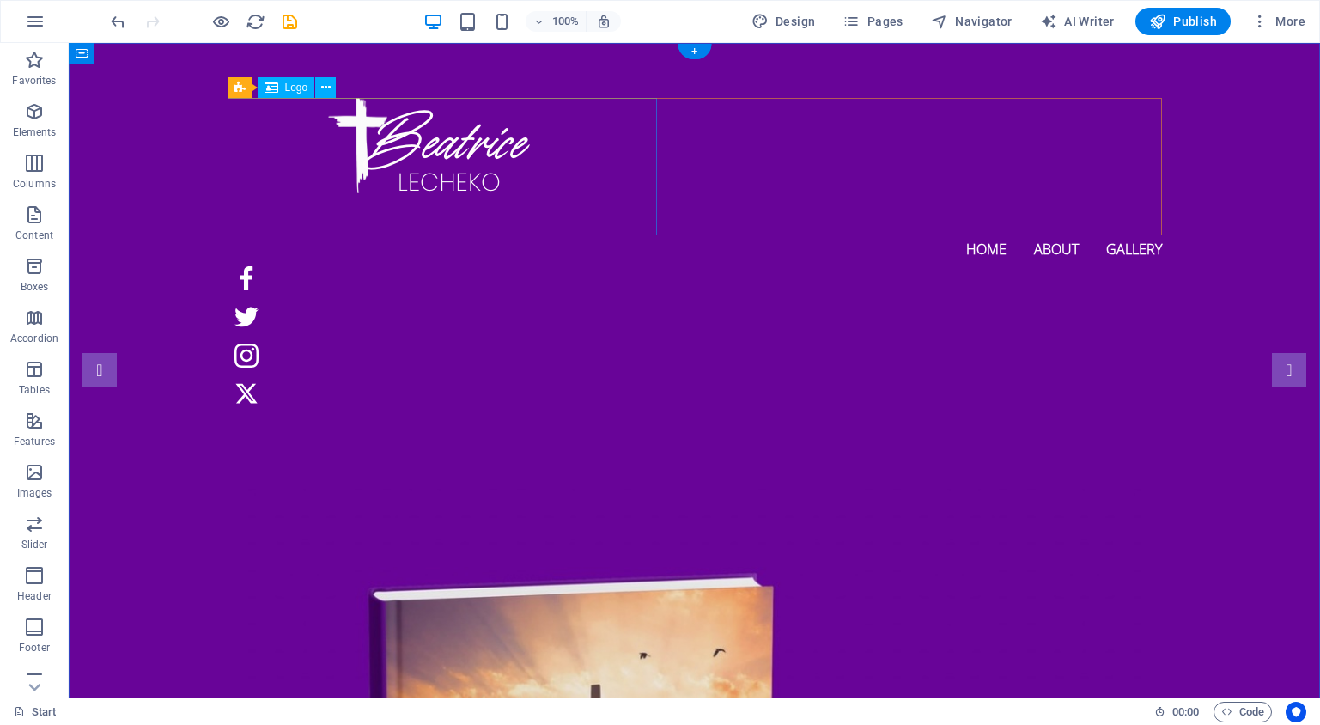
click at [393, 150] on div at bounding box center [681, 166] width 907 height 137
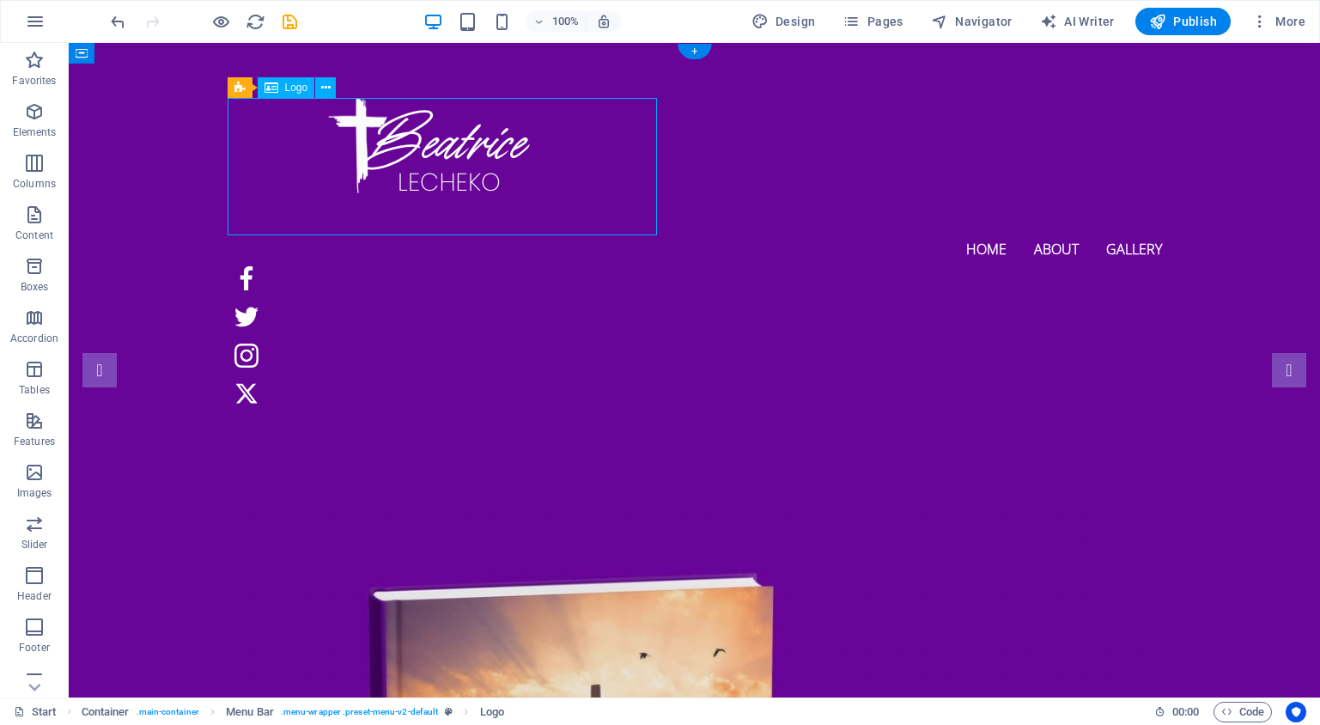
drag, startPoint x: 466, startPoint y: 175, endPoint x: 387, endPoint y: 174, distance: 79.9
click at [387, 174] on div at bounding box center [681, 166] width 907 height 137
click at [583, 129] on div at bounding box center [681, 166] width 907 height 137
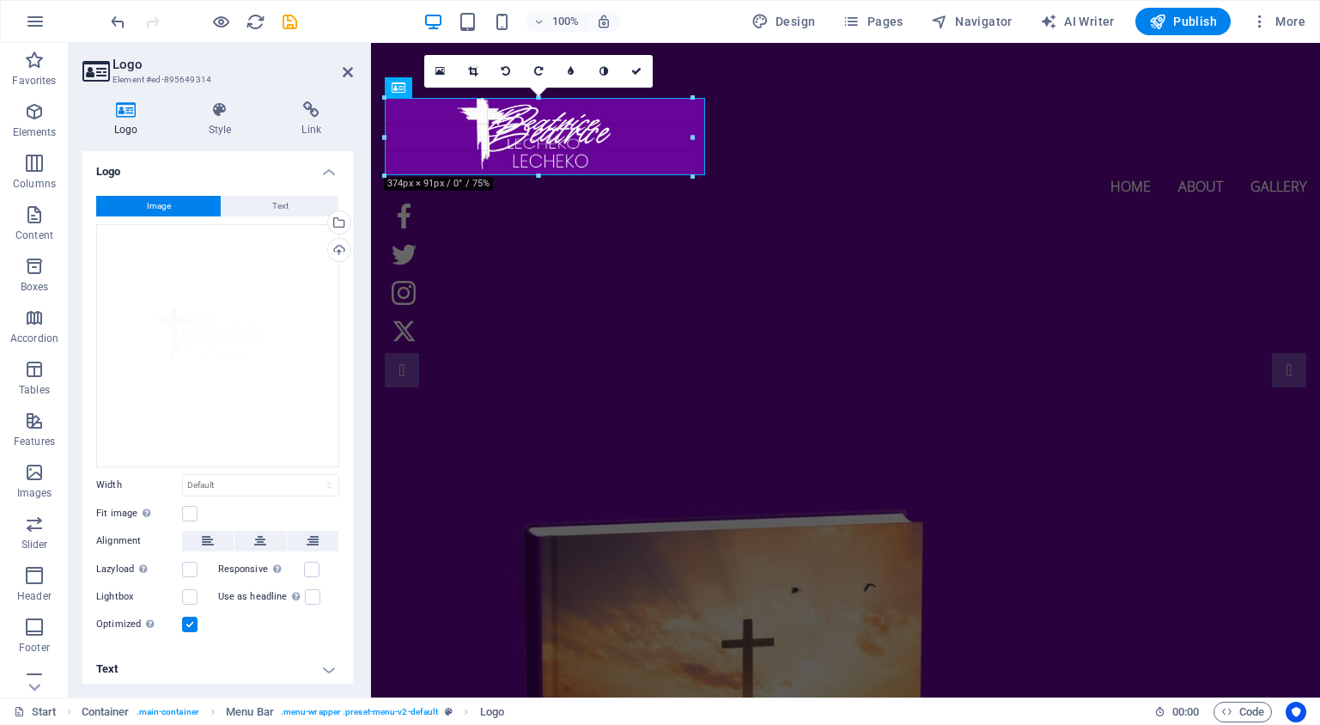
drag, startPoint x: 764, startPoint y: 217, endPoint x: 600, endPoint y: 174, distance: 169.0
select select "px"
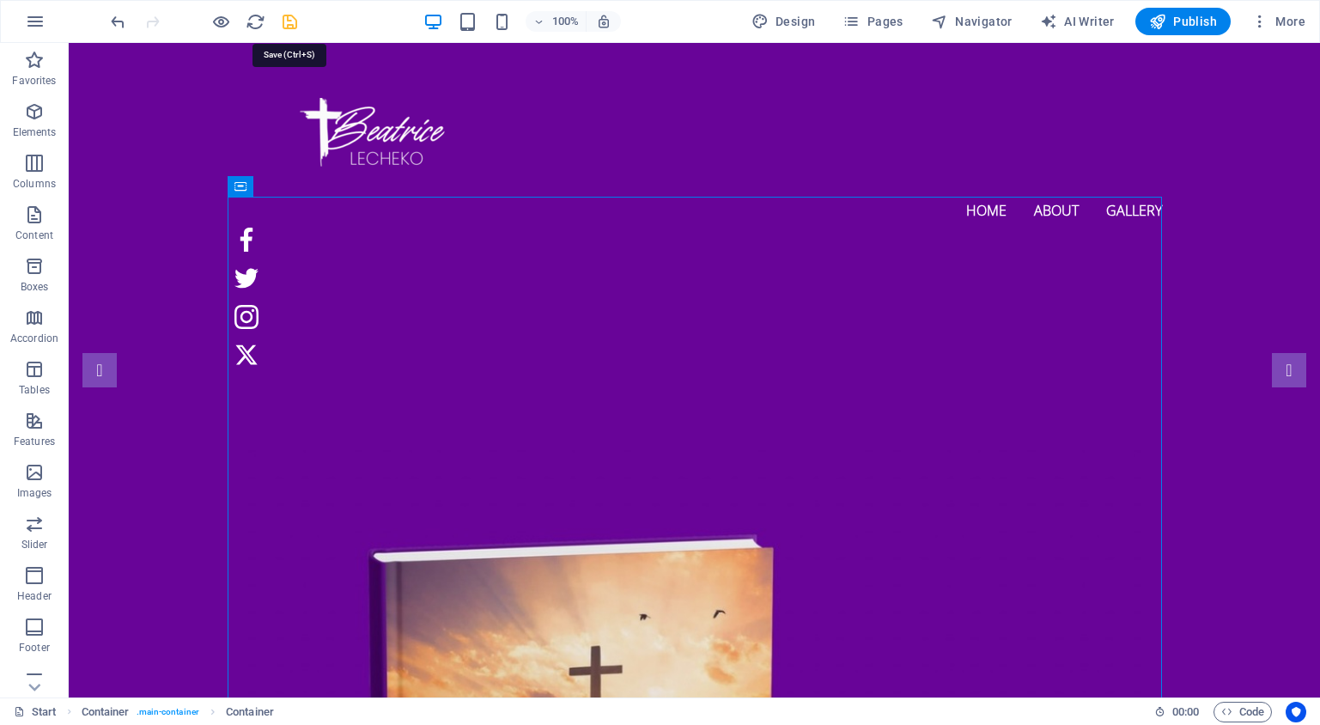
click at [286, 23] on icon "save" at bounding box center [290, 22] width 20 height 20
click at [1172, 22] on span "Publish" at bounding box center [1183, 21] width 68 height 17
